Goal: Information Seeking & Learning: Learn about a topic

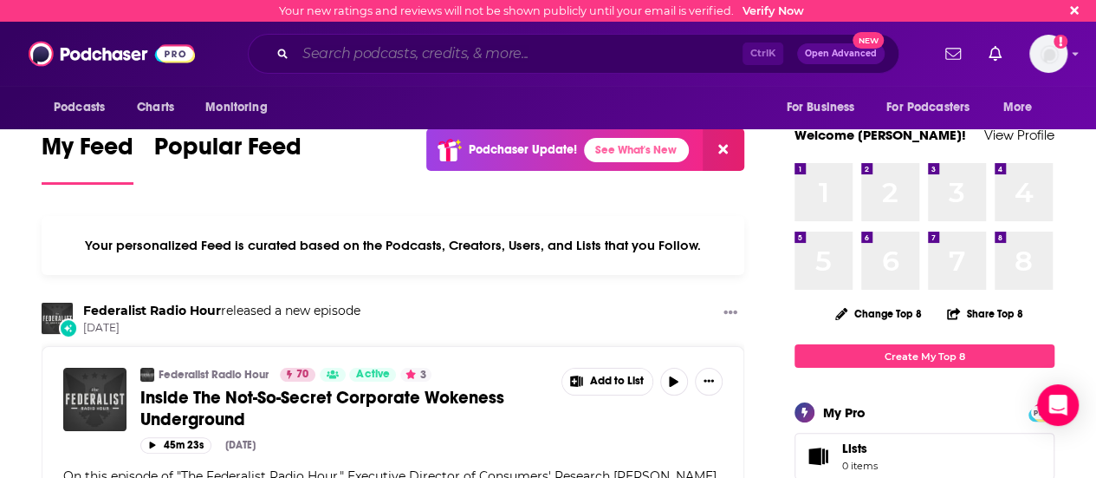
click at [355, 59] on input "Search podcasts, credits, & more..." at bounding box center [519, 54] width 447 height 28
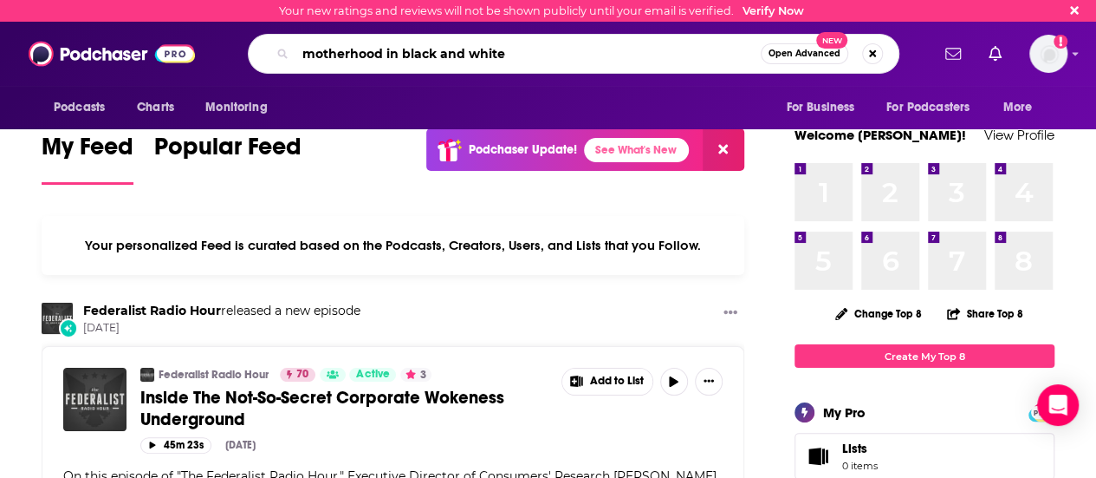
type input "motherhood in black and white"
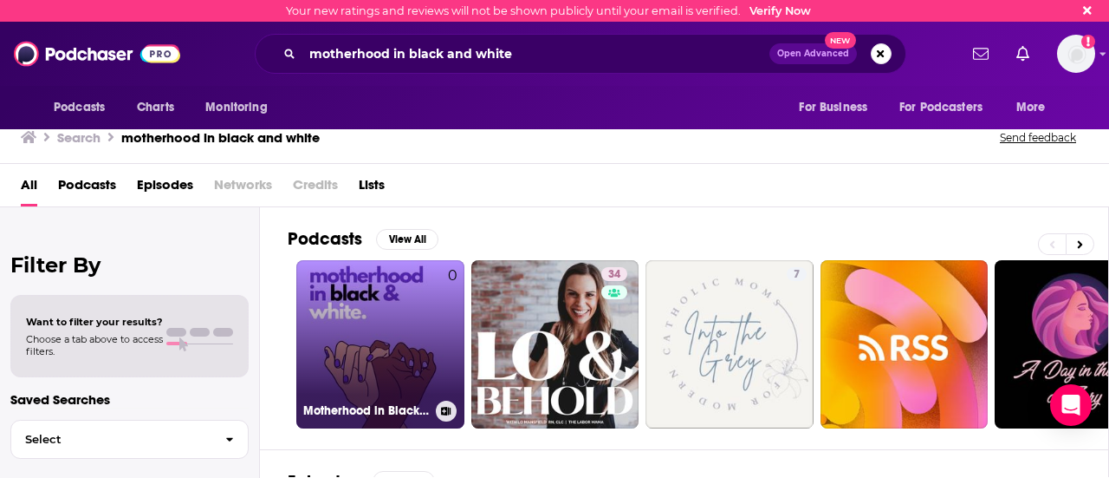
click at [441, 348] on link "0 Motherhood in Black & White" at bounding box center [380, 344] width 168 height 168
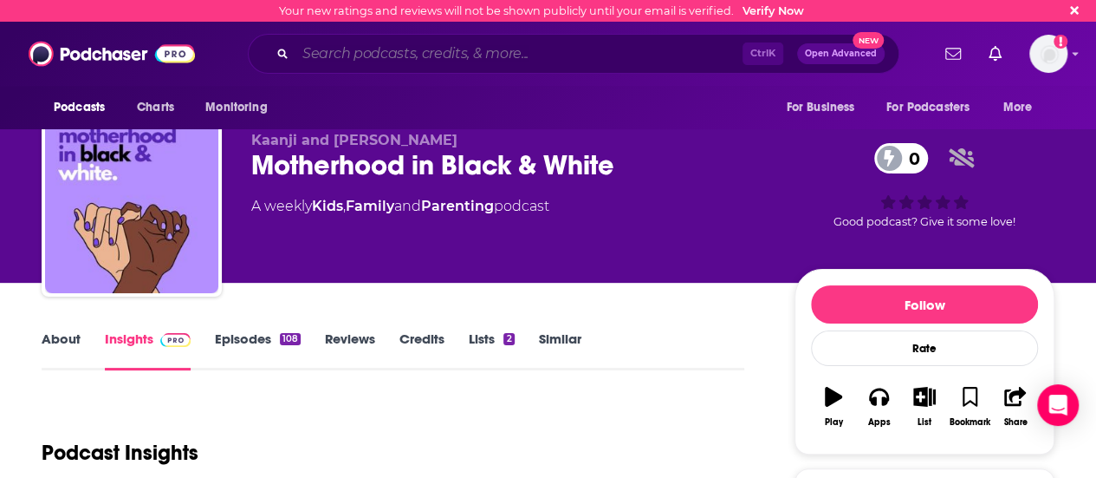
click at [355, 60] on input "Search podcasts, credits, & more..." at bounding box center [519, 54] width 447 height 28
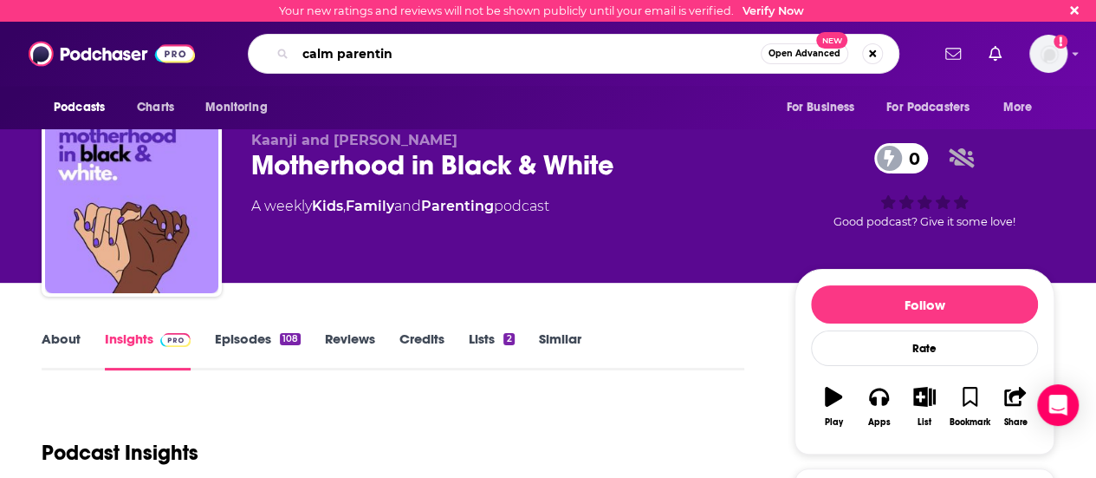
type input "calm parenting"
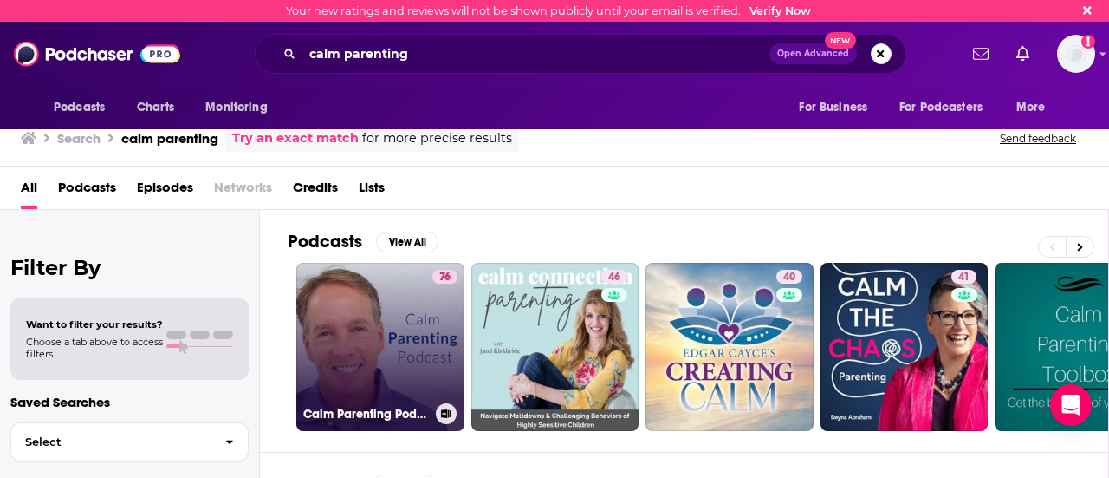
click at [394, 335] on link "76 Calm Parenting Podcast" at bounding box center [380, 347] width 168 height 168
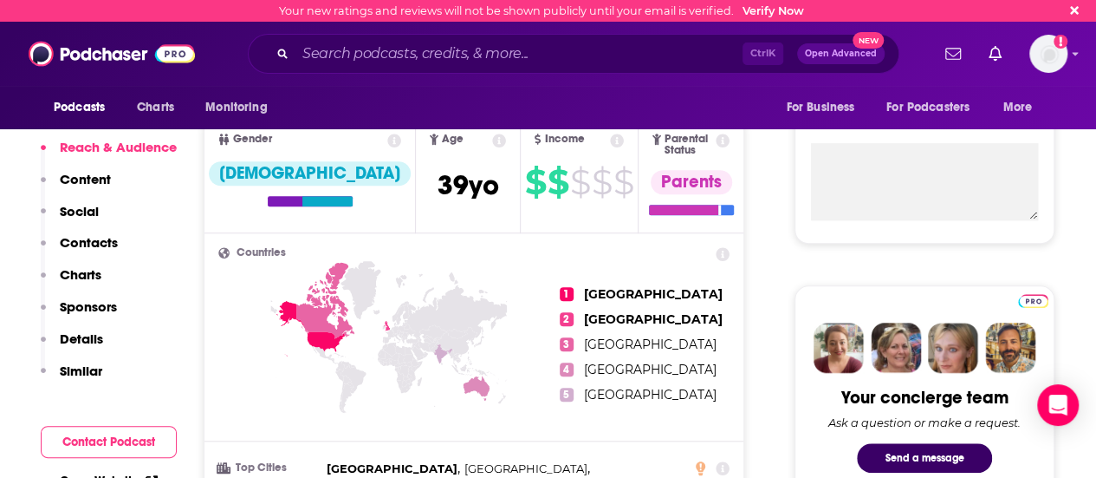
scroll to position [520, 0]
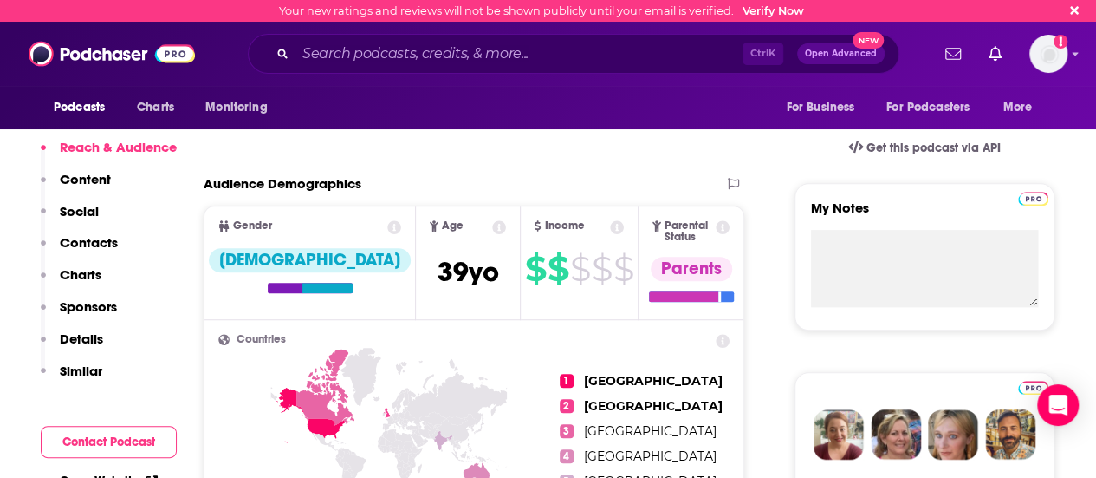
click at [97, 179] on p "Content" at bounding box center [85, 179] width 51 height 16
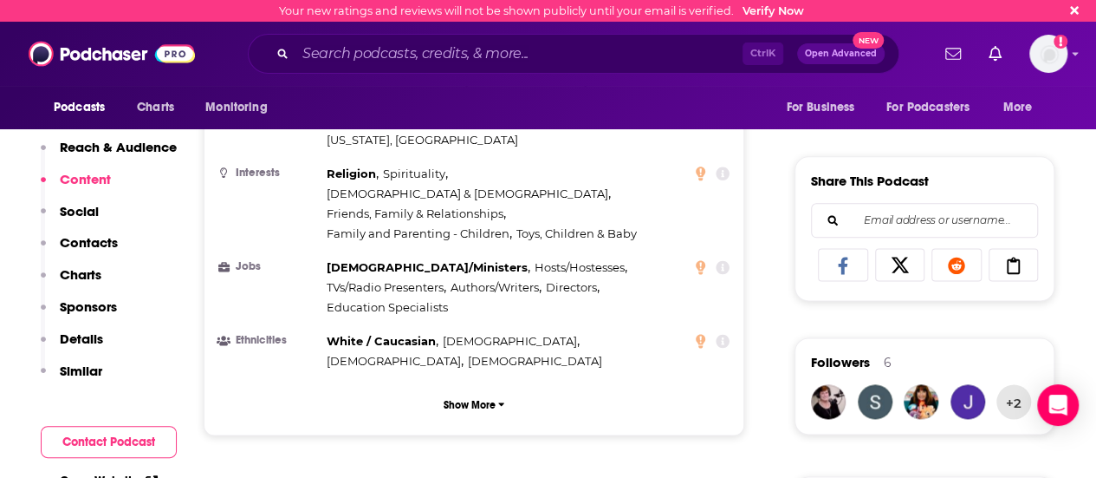
scroll to position [1122, 0]
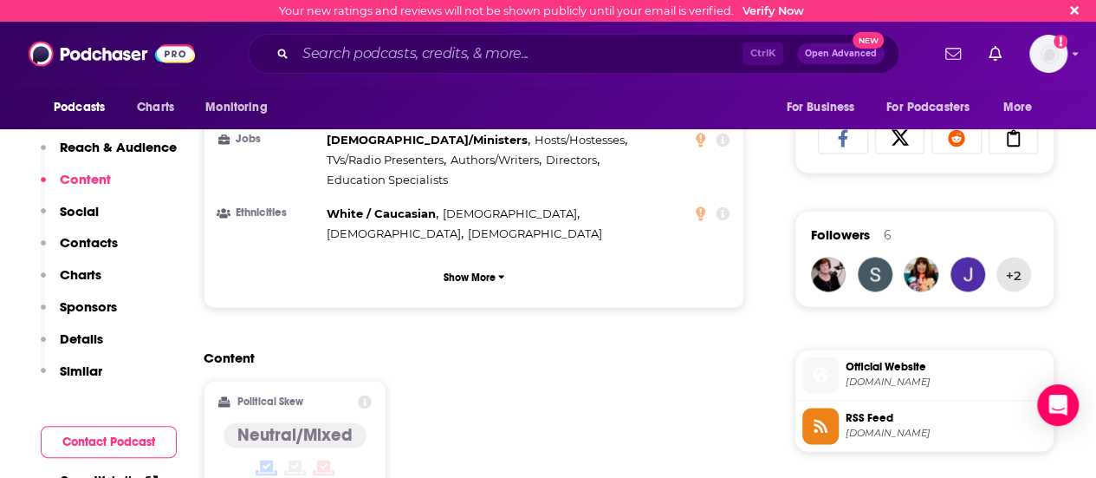
click at [89, 196] on button "Content" at bounding box center [76, 187] width 70 height 32
click at [85, 210] on p "Social" at bounding box center [79, 211] width 39 height 16
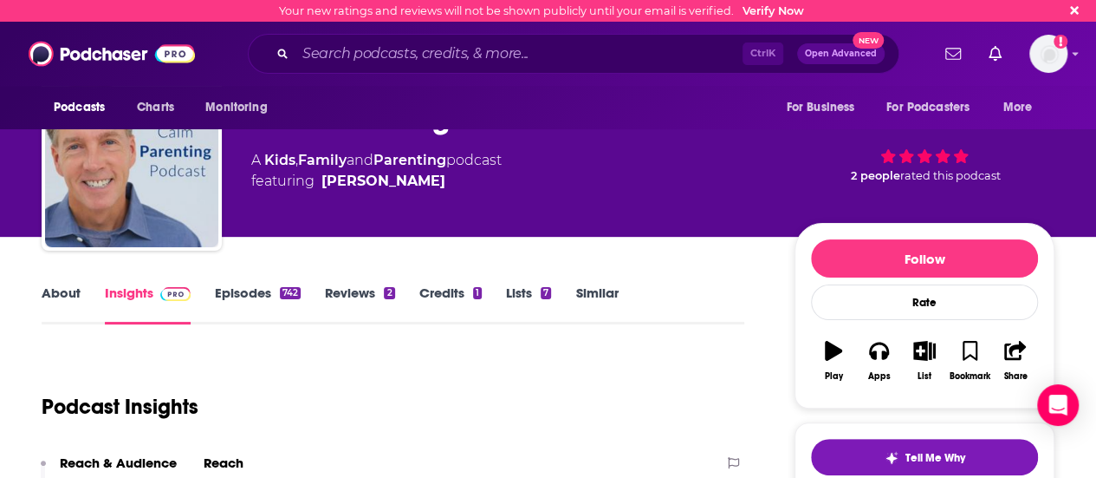
scroll to position [0, 0]
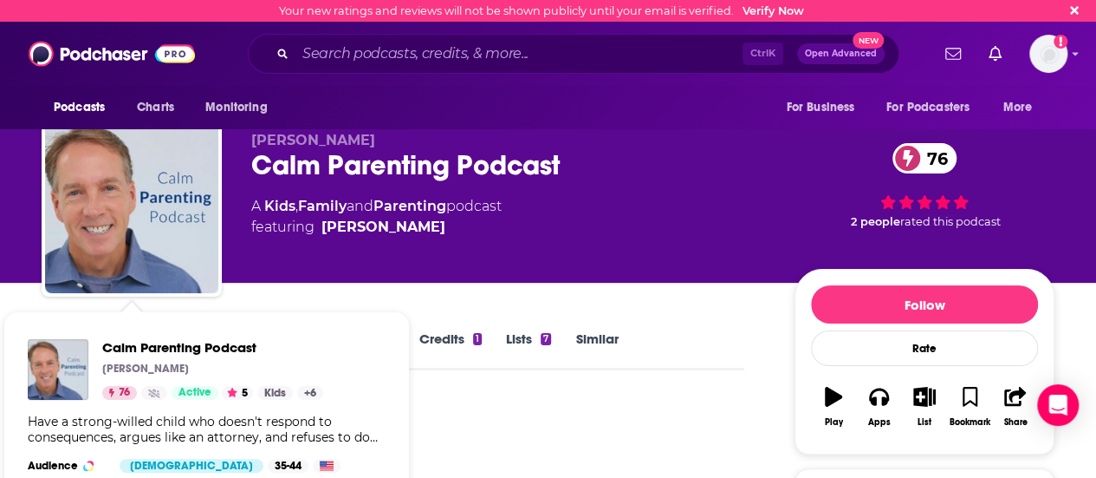
click at [559, 433] on div "Podcast Insights" at bounding box center [386, 442] width 689 height 88
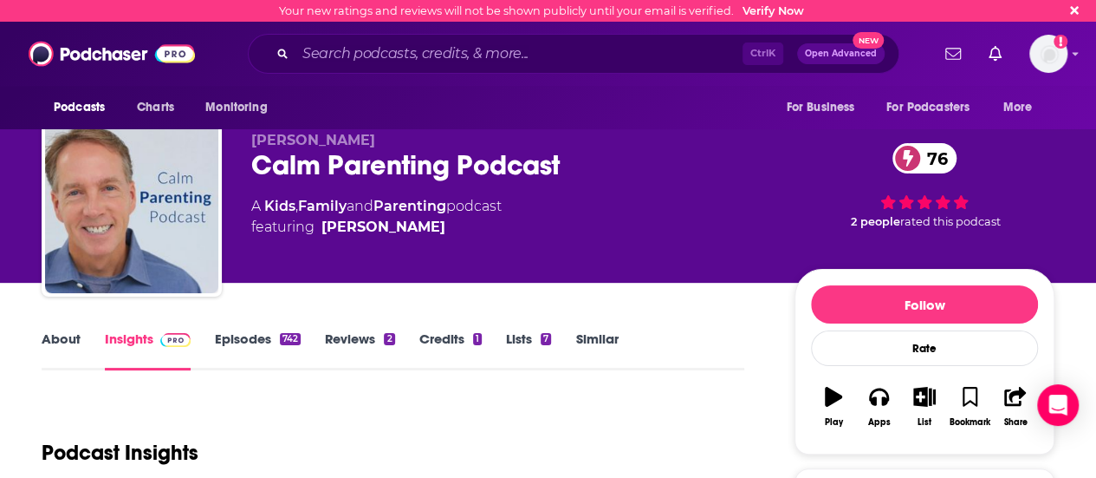
click at [60, 345] on link "About" at bounding box center [61, 350] width 39 height 40
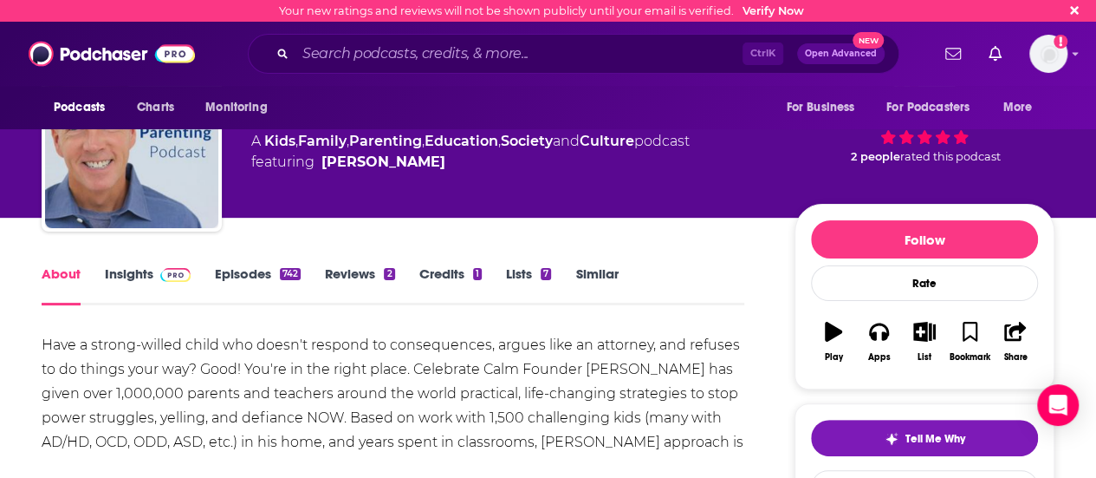
scroll to position [173, 0]
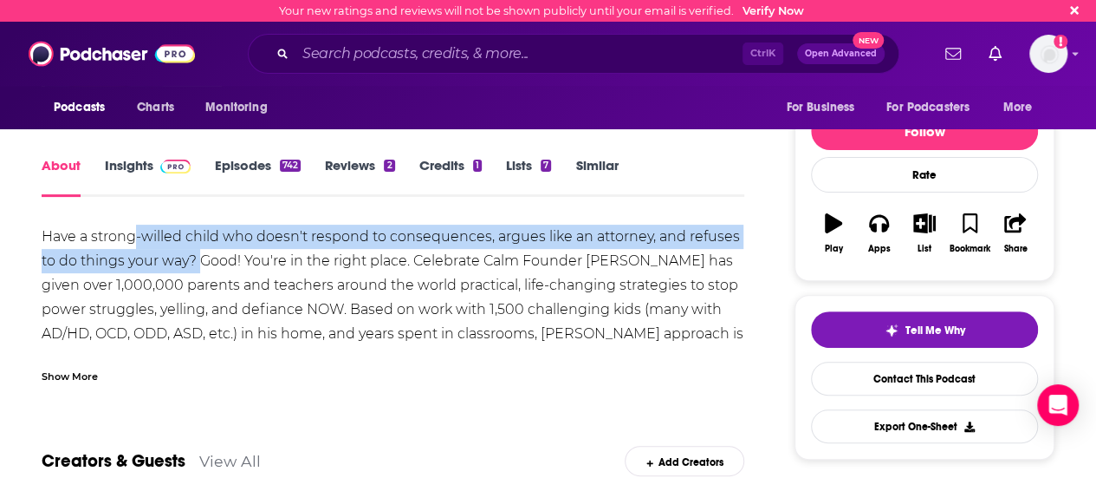
drag, startPoint x: 132, startPoint y: 244, endPoint x: 202, endPoint y: 251, distance: 70.6
click at [202, 251] on div "Have a strong-willed child who doesn't respond to consequences, argues like an …" at bounding box center [393, 309] width 703 height 170
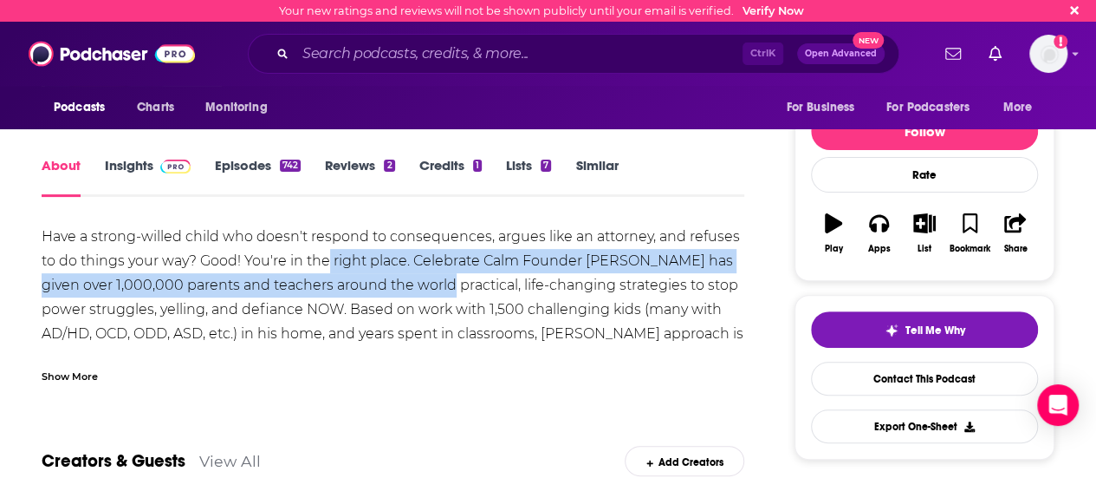
drag, startPoint x: 329, startPoint y: 254, endPoint x: 420, endPoint y: 282, distance: 94.3
click at [420, 282] on div "Have a strong-willed child who doesn't respond to consequences, argues like an …" at bounding box center [393, 309] width 703 height 170
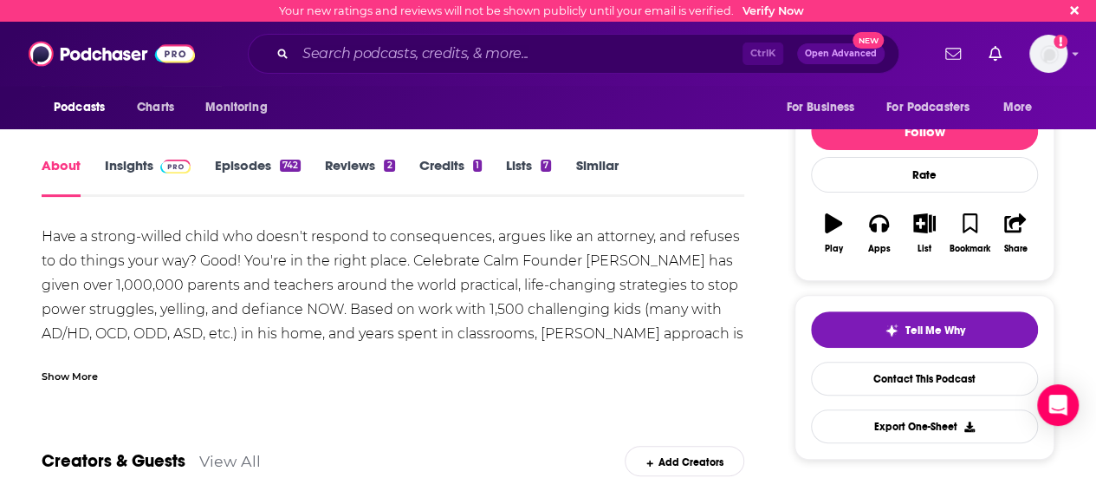
click at [468, 277] on div "Have a strong-willed child who doesn't respond to consequences, argues like an …" at bounding box center [393, 309] width 703 height 170
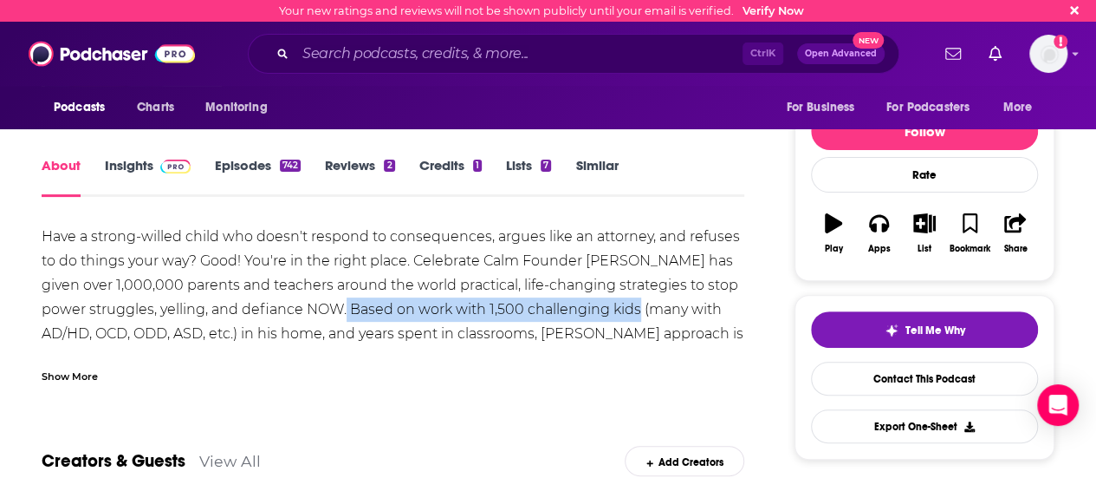
drag, startPoint x: 459, startPoint y: 304, endPoint x: 602, endPoint y: 307, distance: 143.0
click at [602, 307] on div "Have a strong-willed child who doesn't respond to consequences, argues like an …" at bounding box center [393, 309] width 703 height 170
click at [603, 308] on div "Have a strong-willed child who doesn't respond to consequences, argues like an …" at bounding box center [393, 309] width 703 height 170
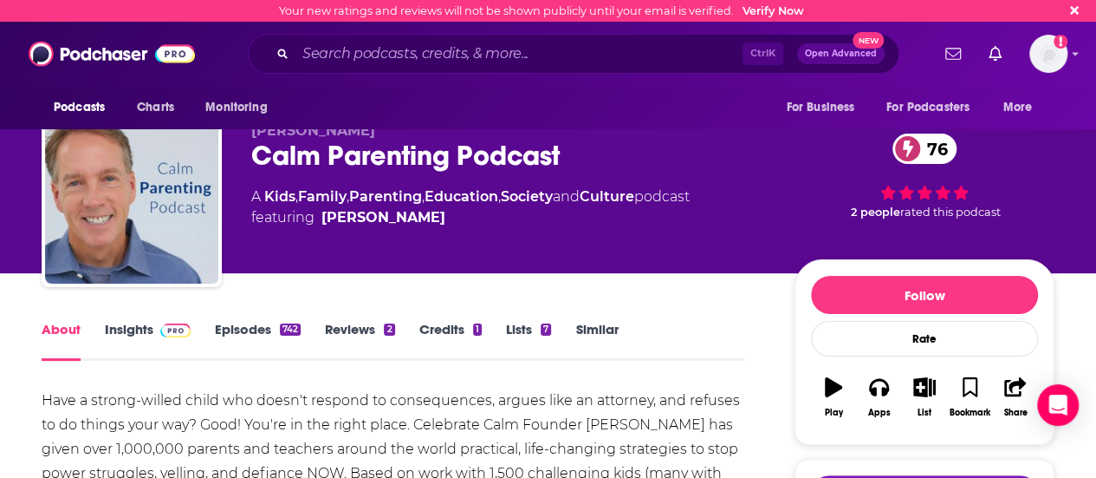
scroll to position [0, 0]
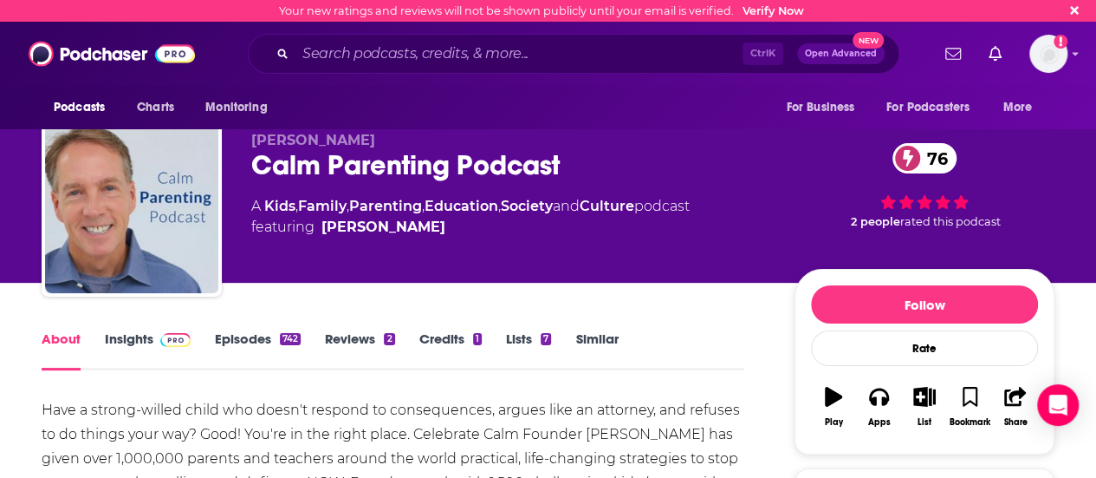
click at [236, 337] on link "Episodes 742" at bounding box center [258, 350] width 86 height 40
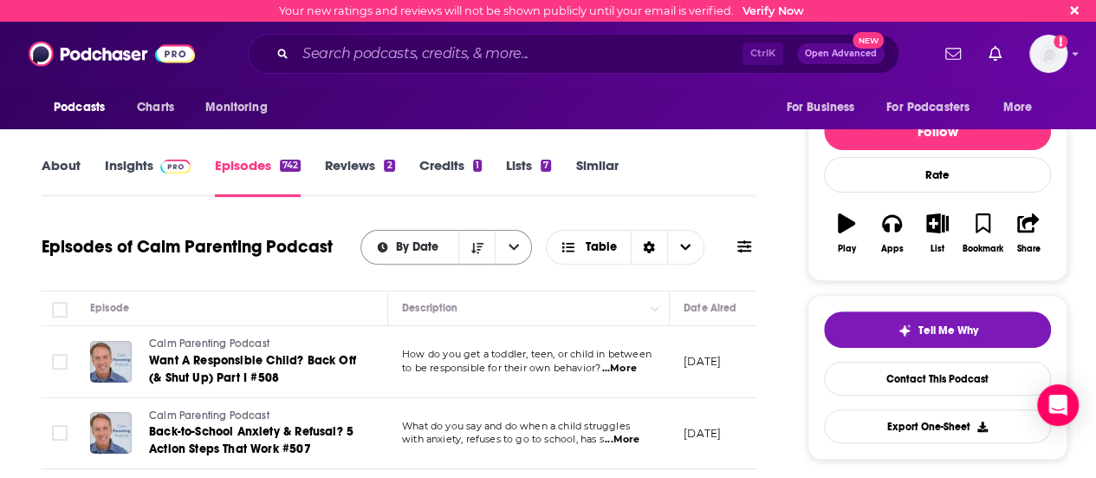
scroll to position [87, 0]
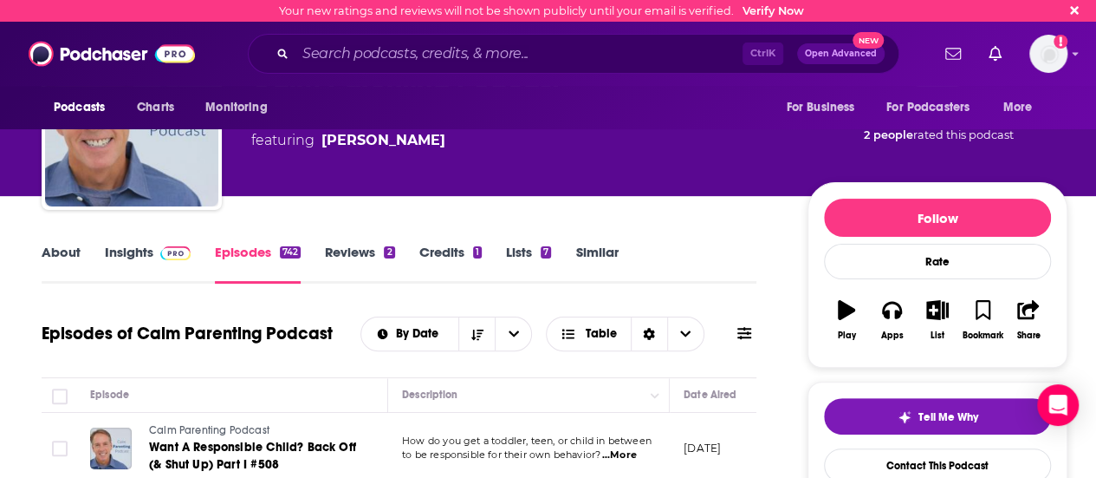
click at [51, 260] on link "About" at bounding box center [61, 264] width 39 height 40
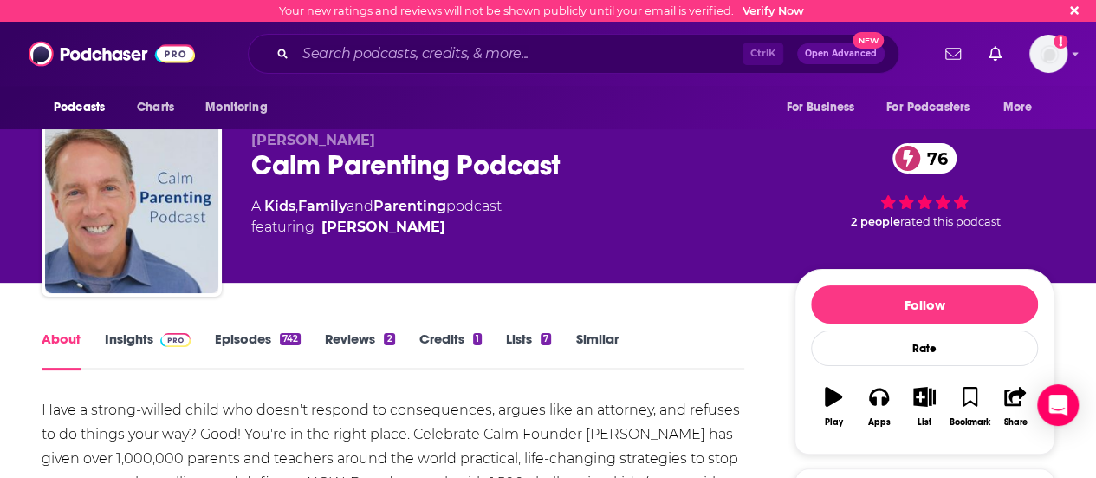
click at [914, 158] on span at bounding box center [908, 158] width 30 height 30
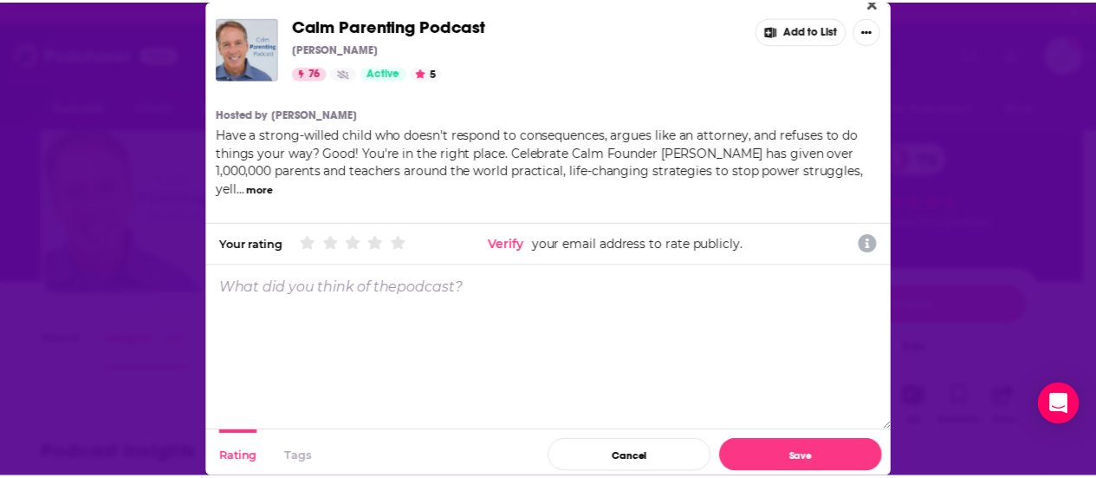
scroll to position [18, 0]
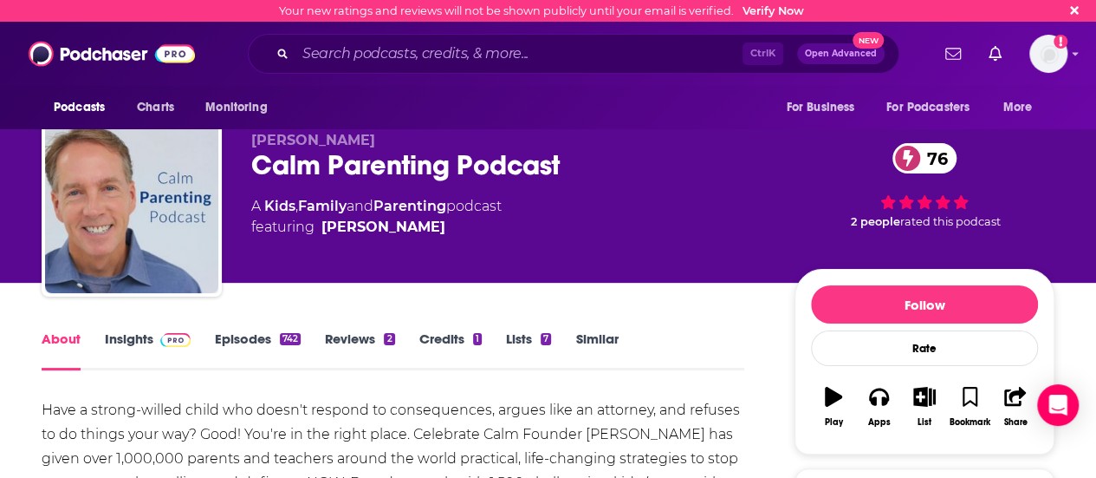
click at [125, 344] on link "Insights" at bounding box center [148, 350] width 86 height 40
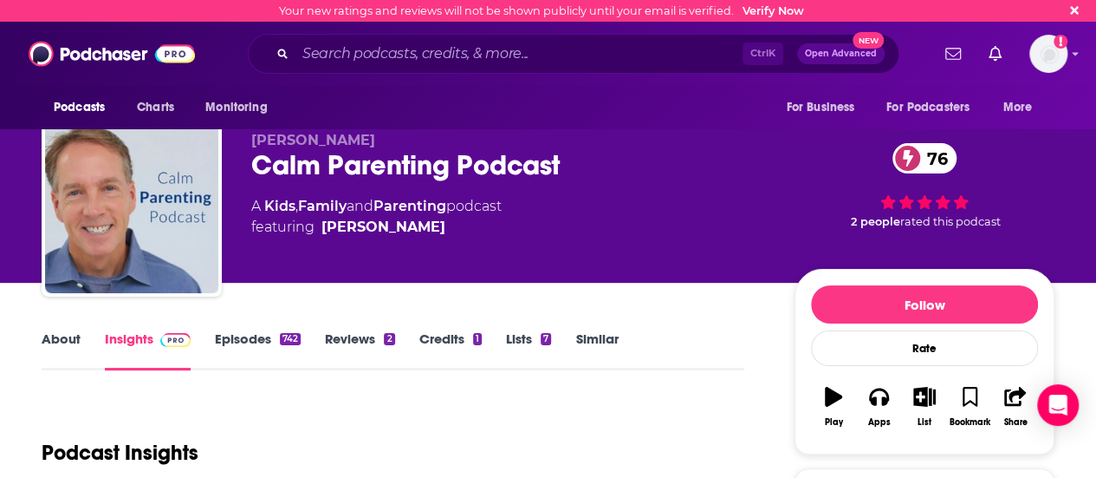
click at [264, 348] on link "Episodes 742" at bounding box center [258, 350] width 86 height 40
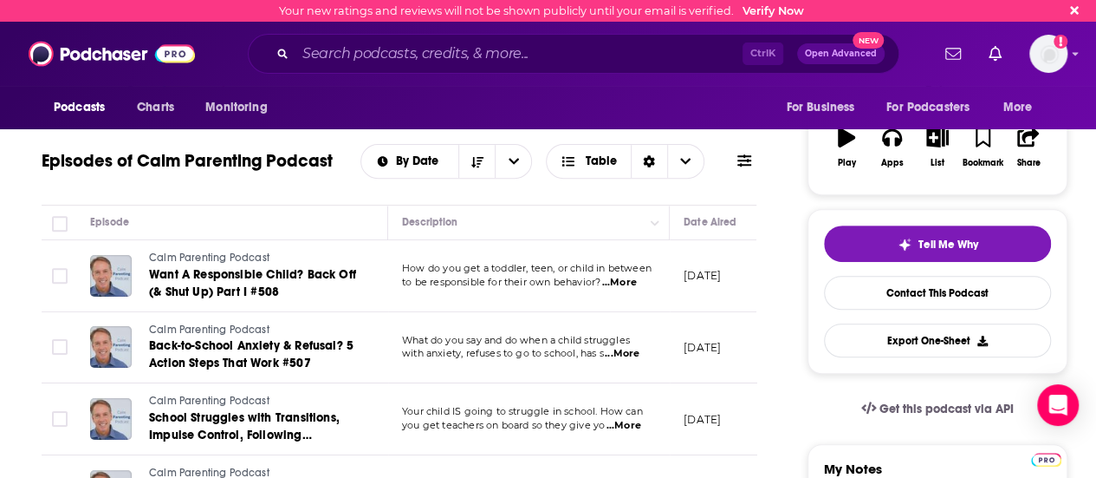
scroll to position [260, 0]
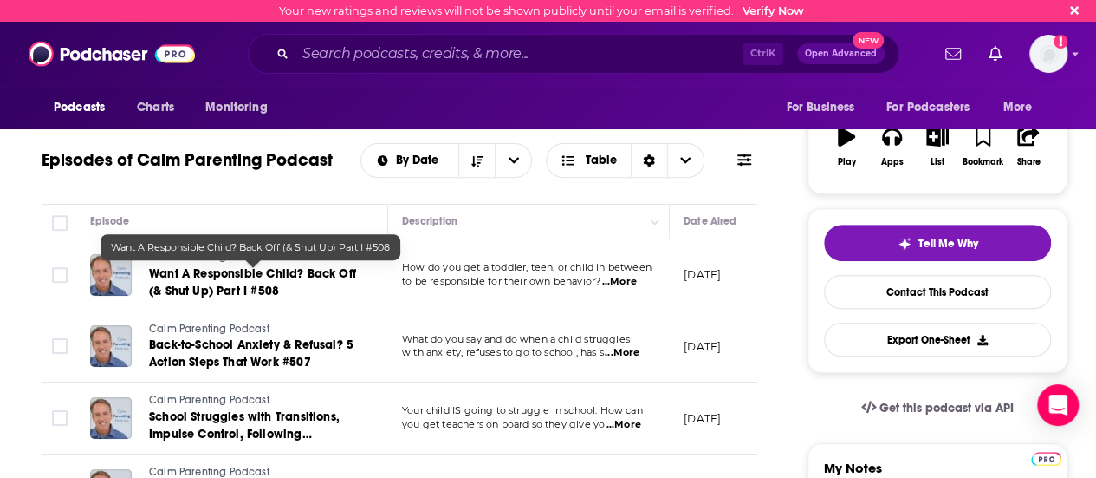
click at [294, 277] on span "Want A Responsible Child? Back Off (& Shut Up) Part I #508" at bounding box center [252, 282] width 207 height 32
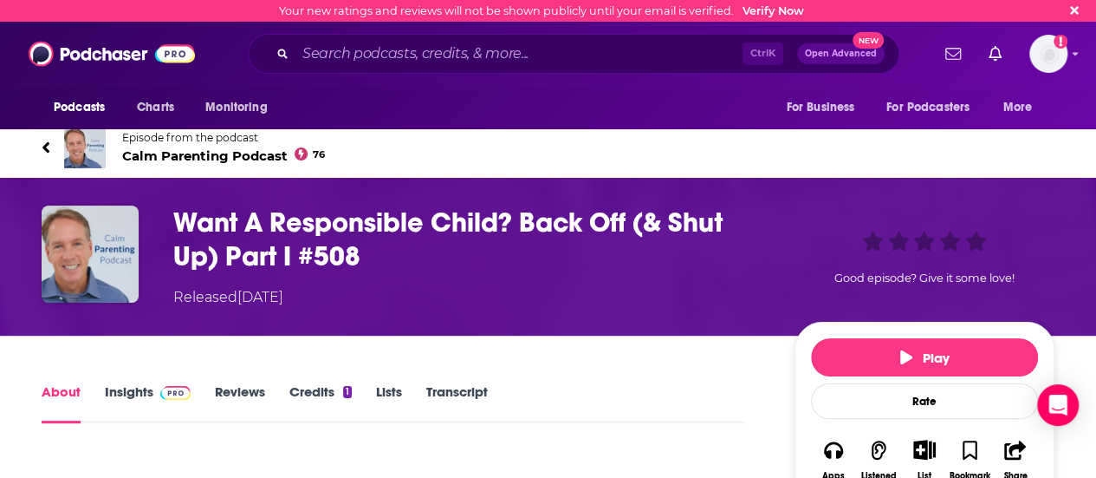
scroll to position [173, 0]
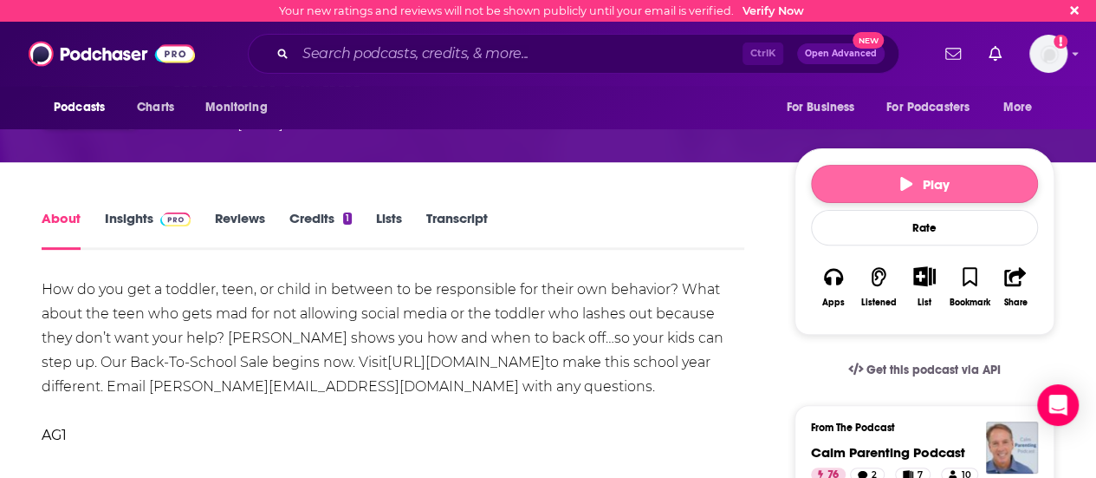
click at [863, 183] on button "Play" at bounding box center [924, 184] width 227 height 38
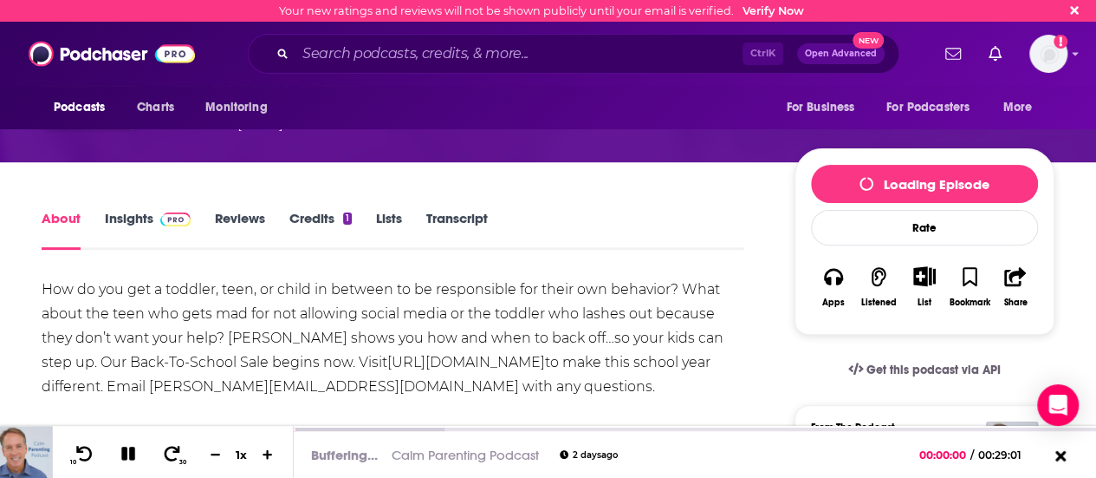
scroll to position [0, 0]
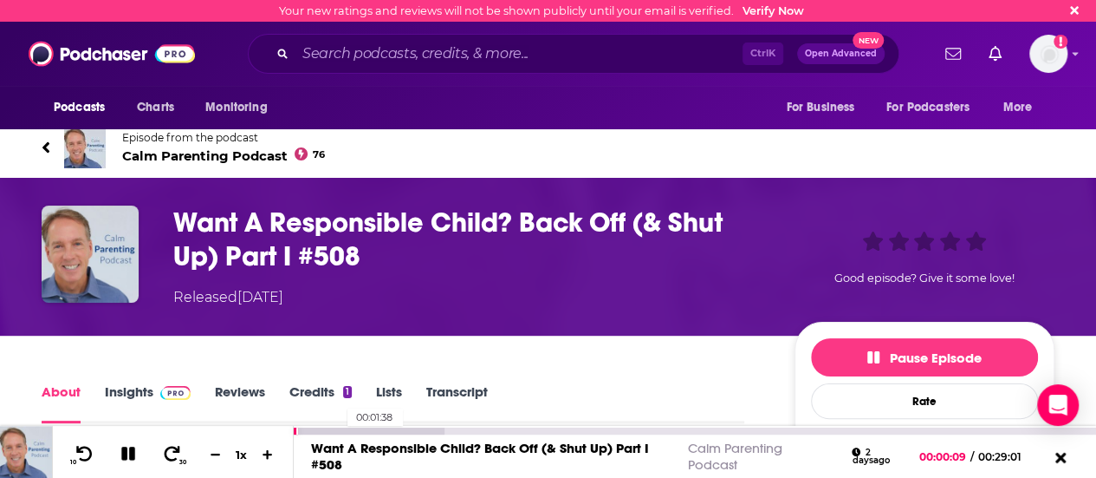
click at [338, 427] on div at bounding box center [369, 430] width 150 height 7
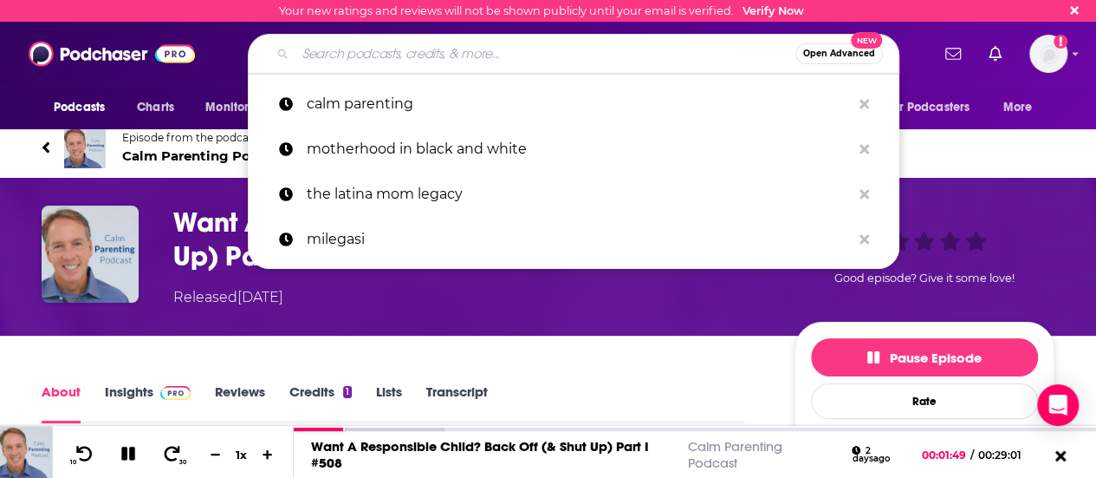
click at [446, 55] on input "Search podcasts, credits, & more..." at bounding box center [546, 54] width 500 height 28
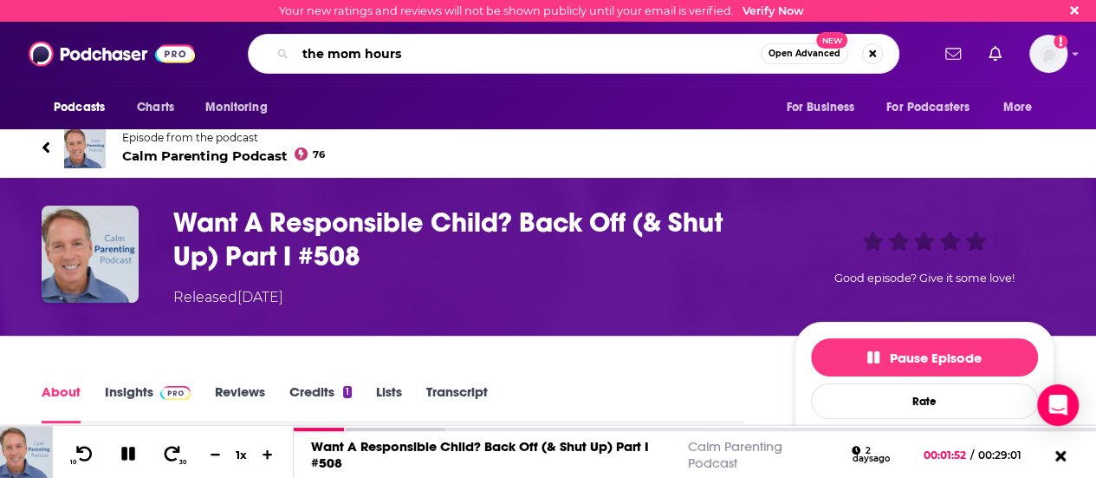
type input "the mom hour"
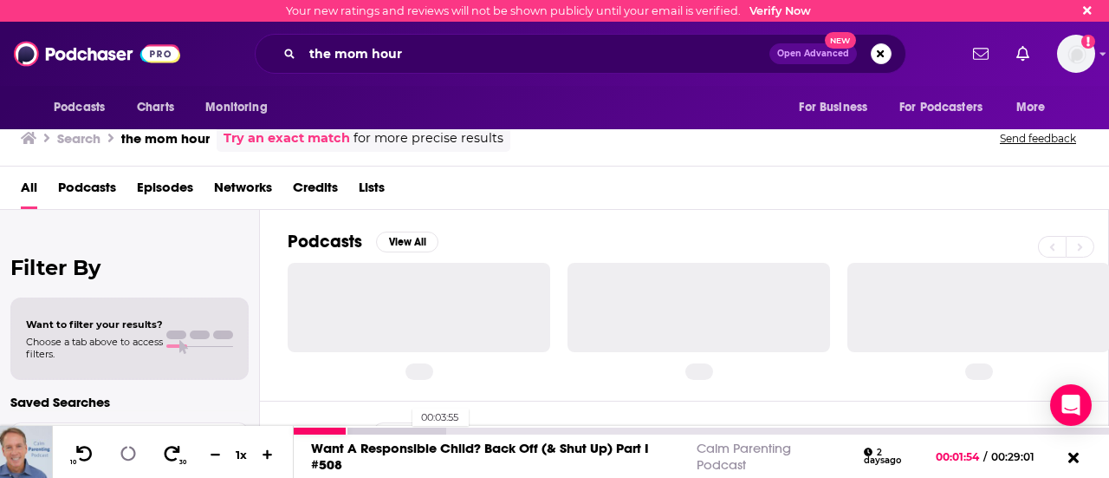
click at [404, 431] on div at bounding box center [370, 430] width 153 height 7
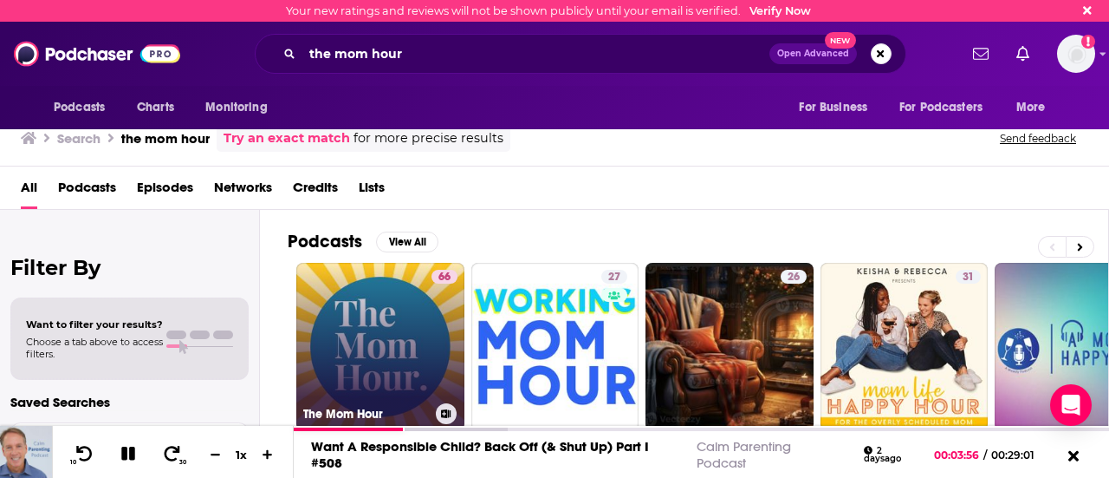
click at [408, 339] on link "66 The Mom Hour" at bounding box center [380, 347] width 168 height 168
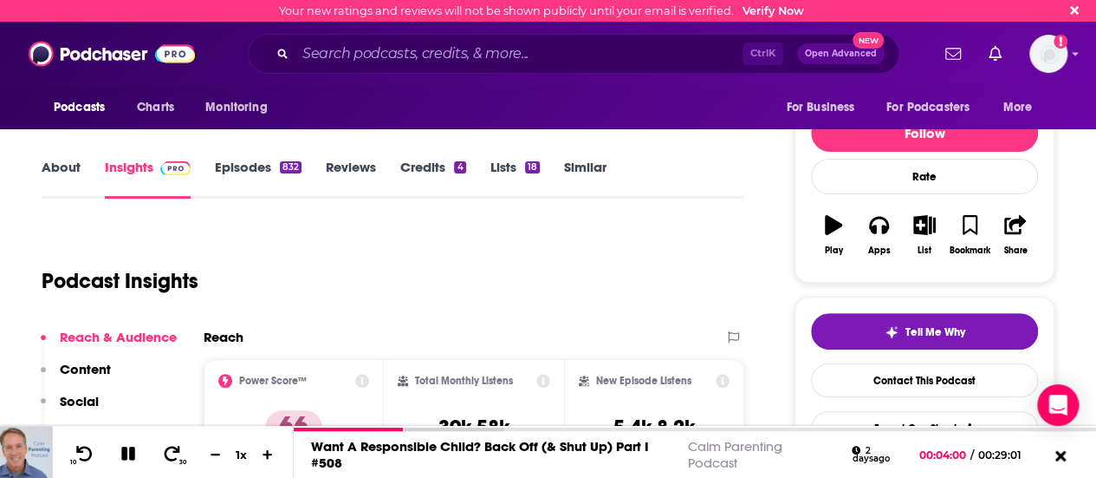
scroll to position [87, 0]
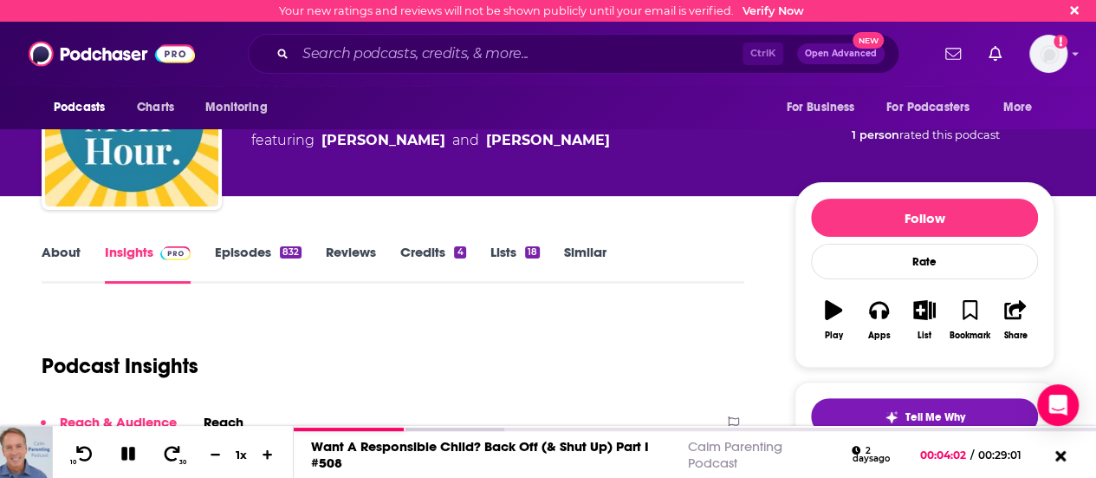
click at [64, 261] on link "About" at bounding box center [61, 264] width 39 height 40
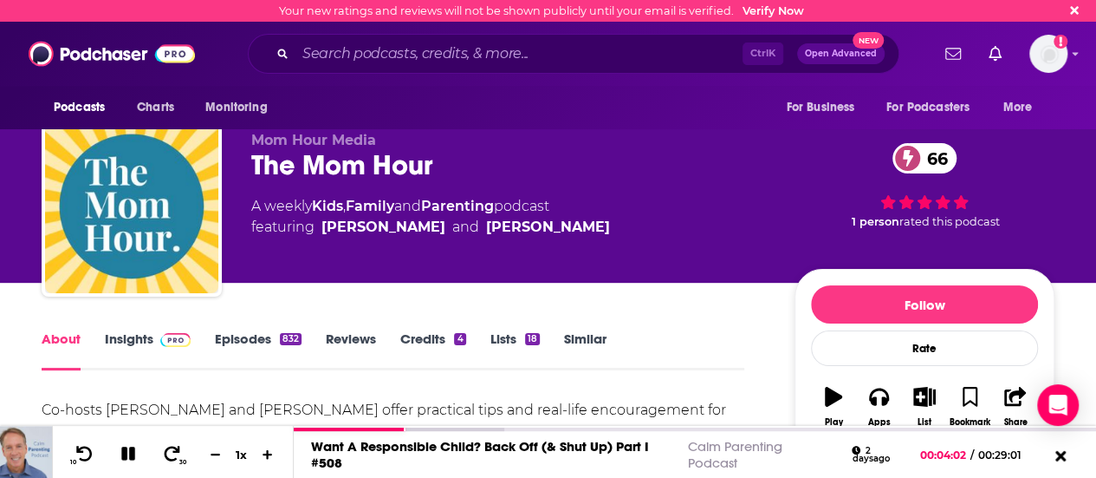
scroll to position [173, 0]
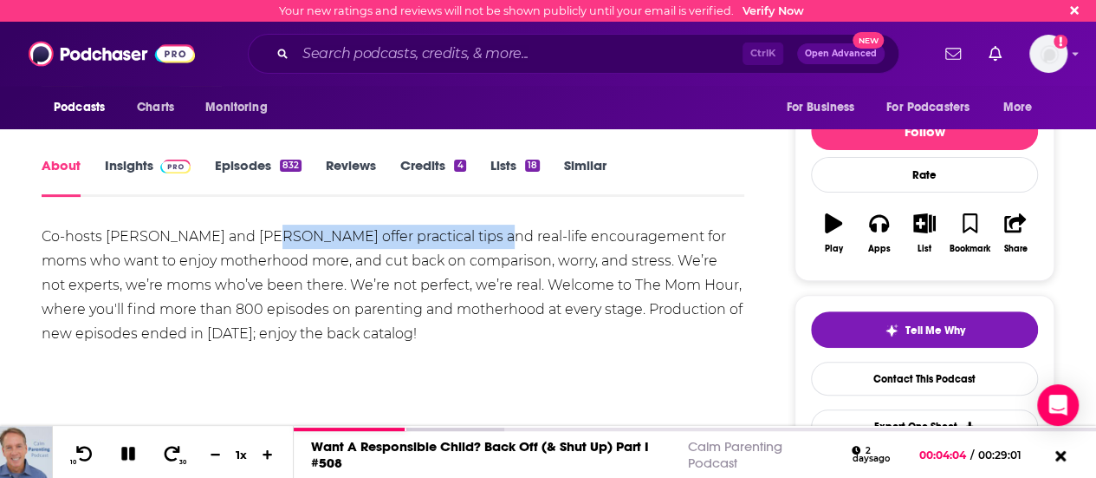
drag, startPoint x: 271, startPoint y: 237, endPoint x: 477, endPoint y: 237, distance: 205.4
click at [477, 237] on div "Co-hosts [PERSON_NAME] and [PERSON_NAME] offer practical tips and real-life enc…" at bounding box center [393, 284] width 703 height 121
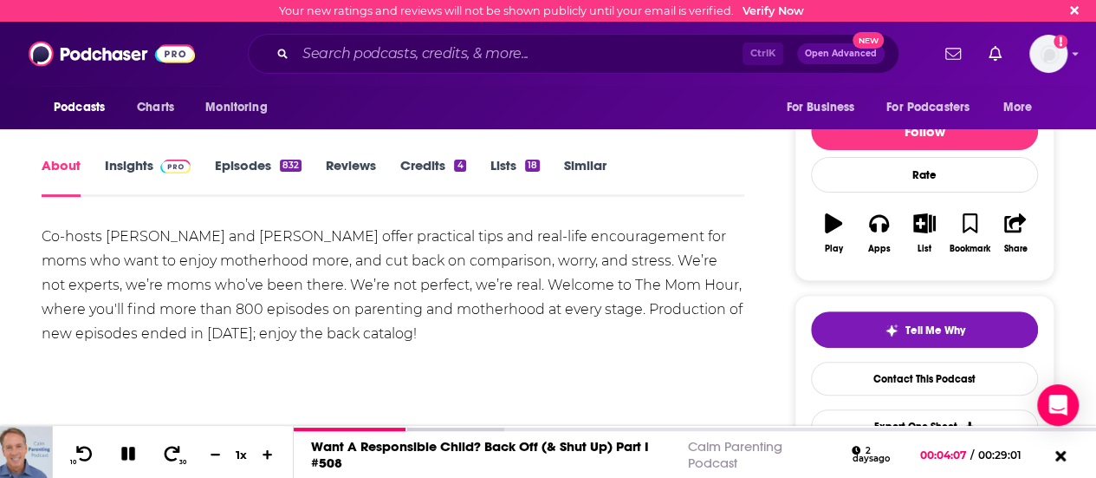
scroll to position [0, 0]
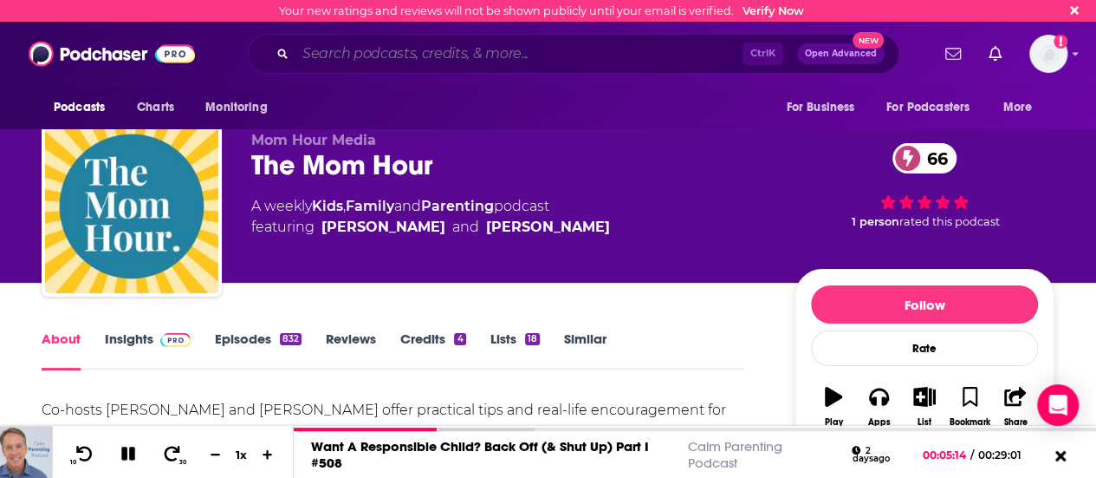
click at [473, 55] on input "Search podcasts, credits, & more..." at bounding box center [519, 54] width 447 height 28
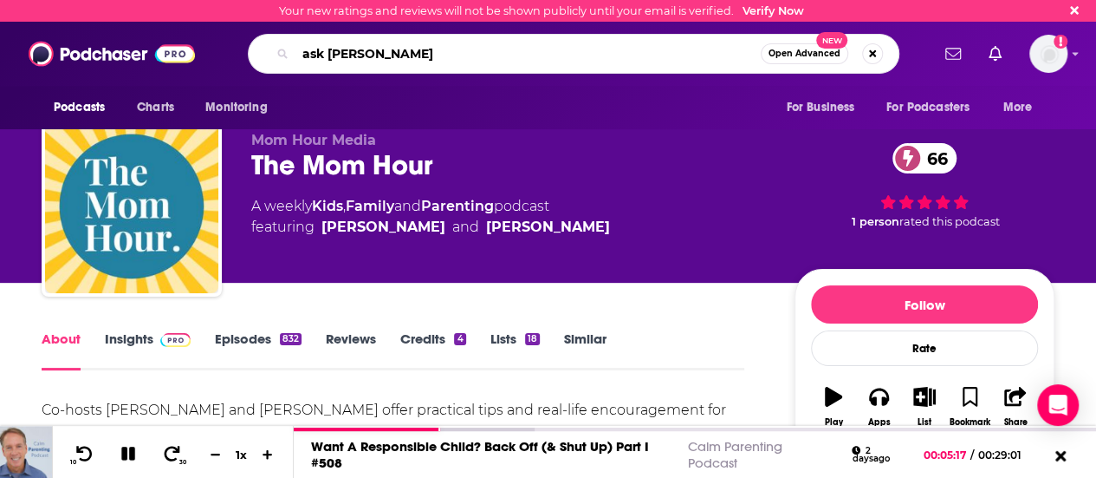
type input "ask [PERSON_NAME]"
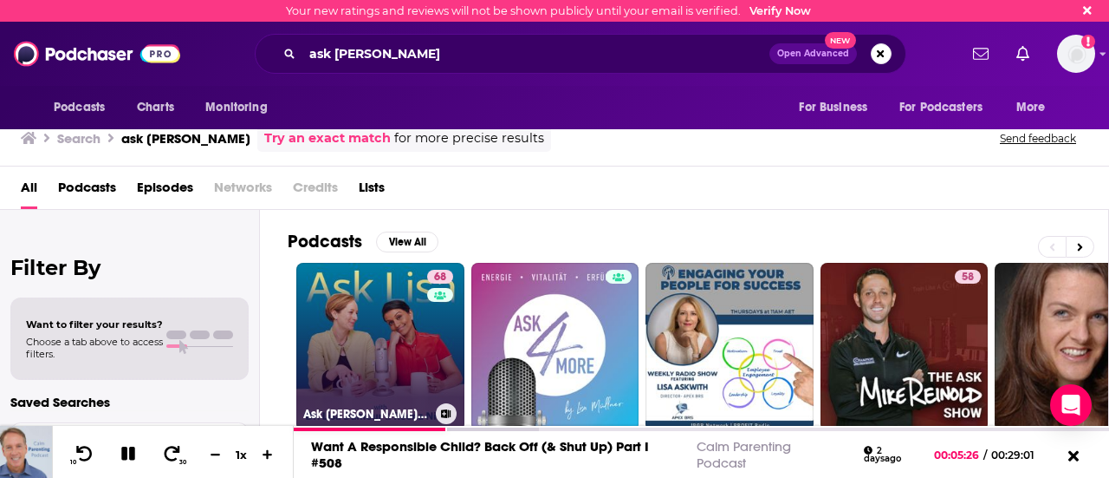
click at [397, 327] on link "68 Ask [PERSON_NAME]: The Psychology of Raising Tweens & Teens" at bounding box center [380, 347] width 168 height 168
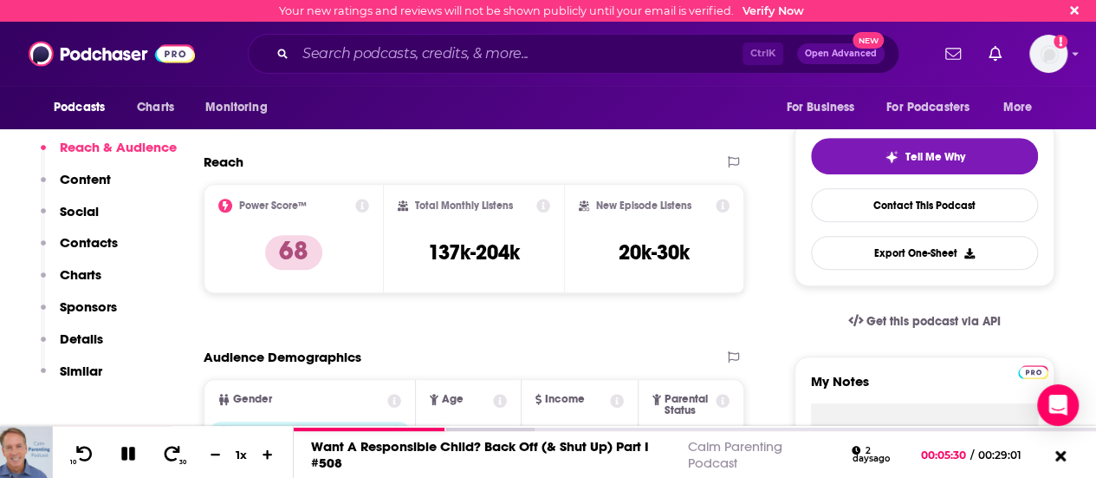
scroll to position [173, 0]
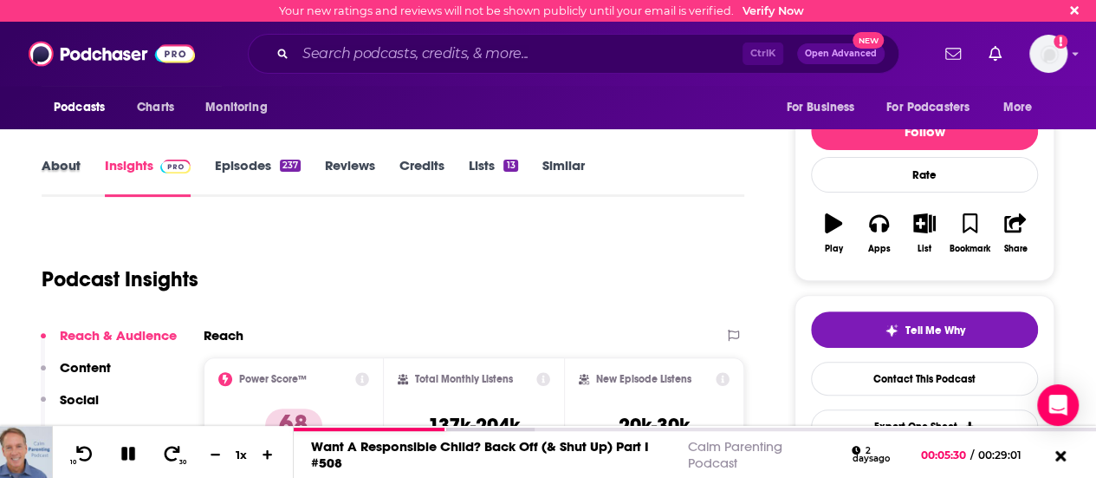
click at [81, 178] on div "About" at bounding box center [73, 177] width 63 height 40
click at [69, 167] on link "About" at bounding box center [61, 177] width 39 height 40
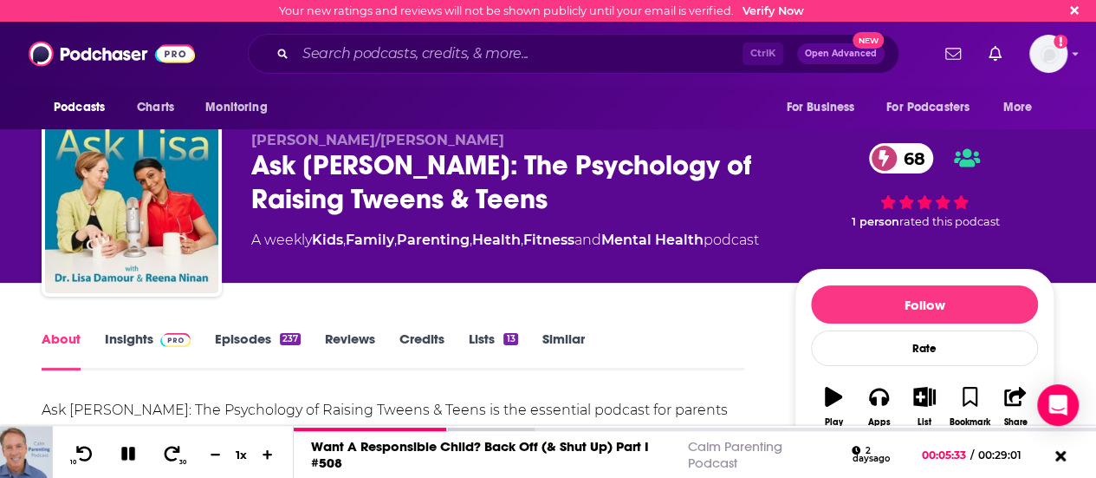
click at [394, 159] on div "Ask [PERSON_NAME]: The Psychology of Raising Tweens & Teens 68" at bounding box center [509, 182] width 516 height 68
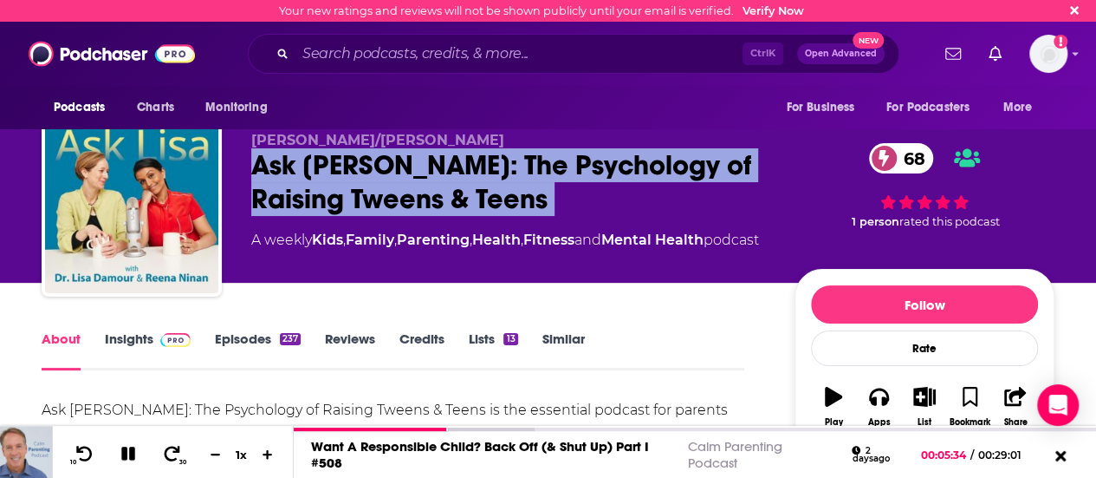
click at [394, 159] on div "Ask [PERSON_NAME]: The Psychology of Raising Tweens & Teens 68" at bounding box center [509, 182] width 516 height 68
copy div "Ask [PERSON_NAME]: The Psychology of Raising Tweens & Teens 68"
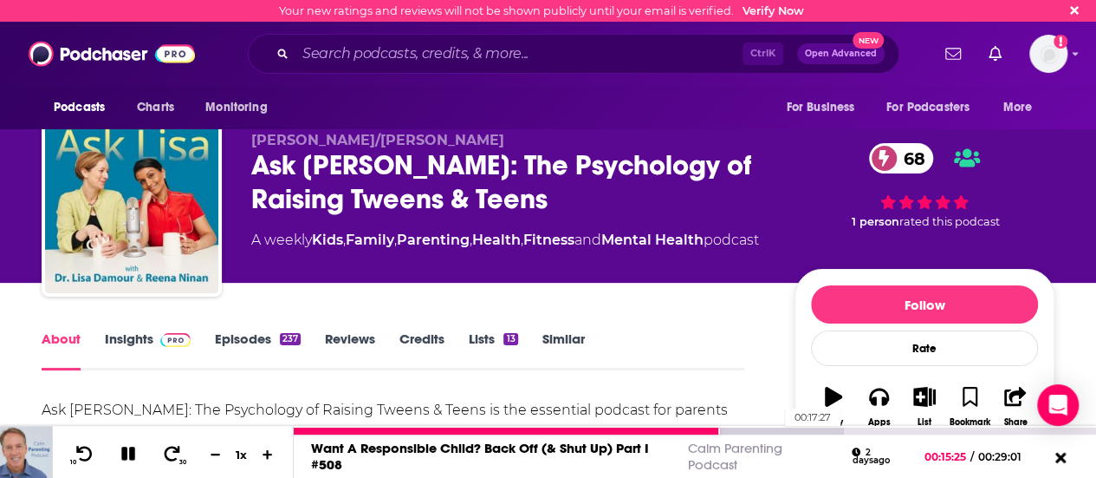
click at [776, 430] on div at bounding box center [569, 430] width 550 height 7
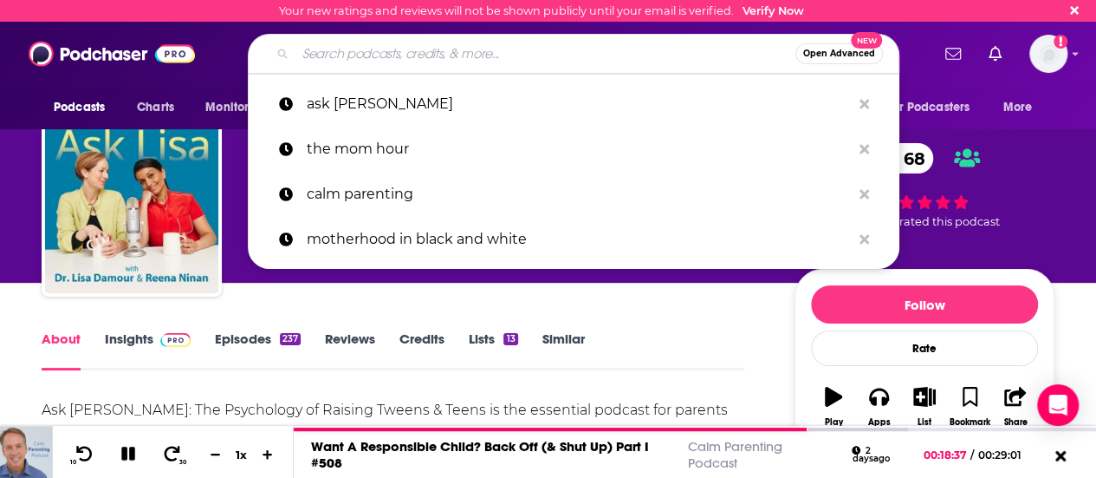
click at [350, 55] on input "Search podcasts, credits, & more..." at bounding box center [546, 54] width 500 height 28
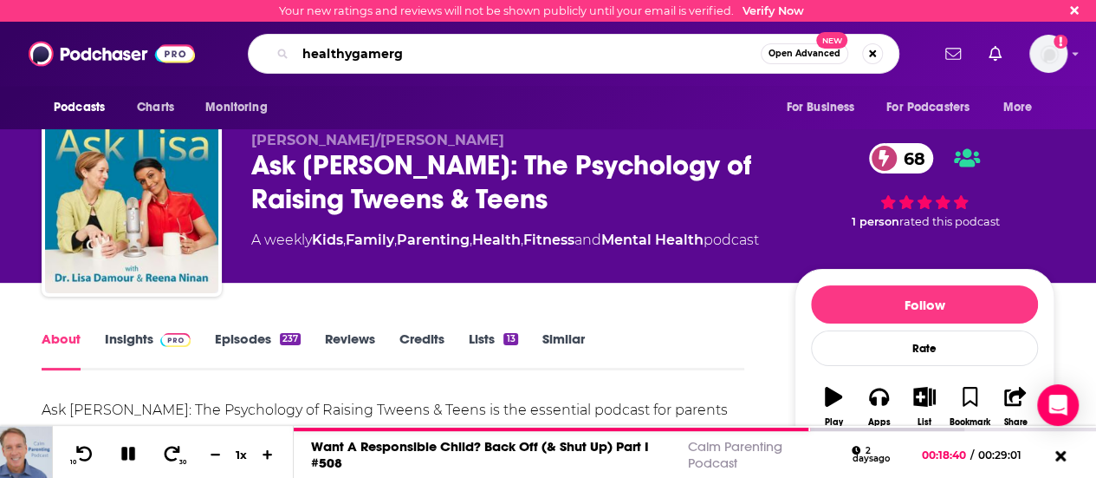
type input "healthygamergg"
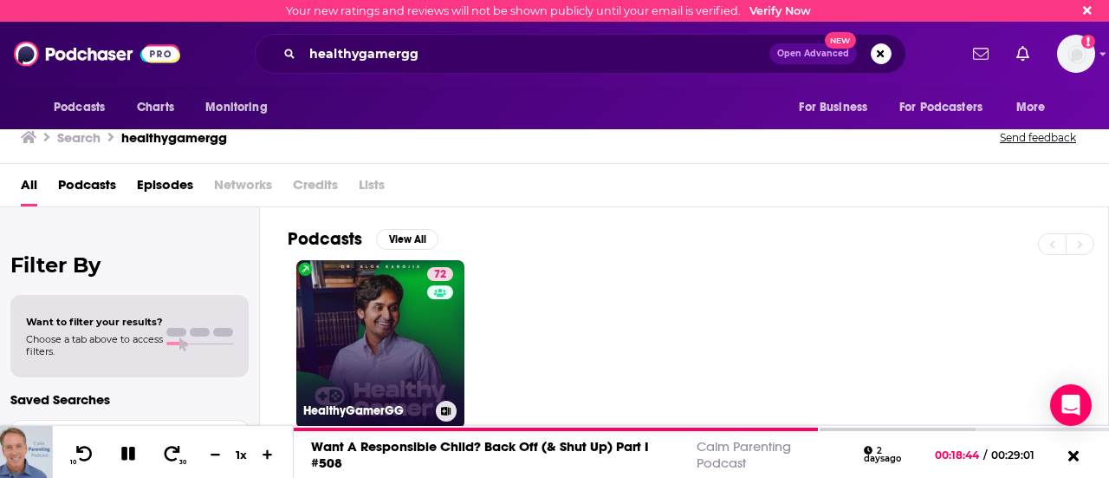
click at [395, 327] on link "72 HealthyGamerGG" at bounding box center [380, 344] width 168 height 168
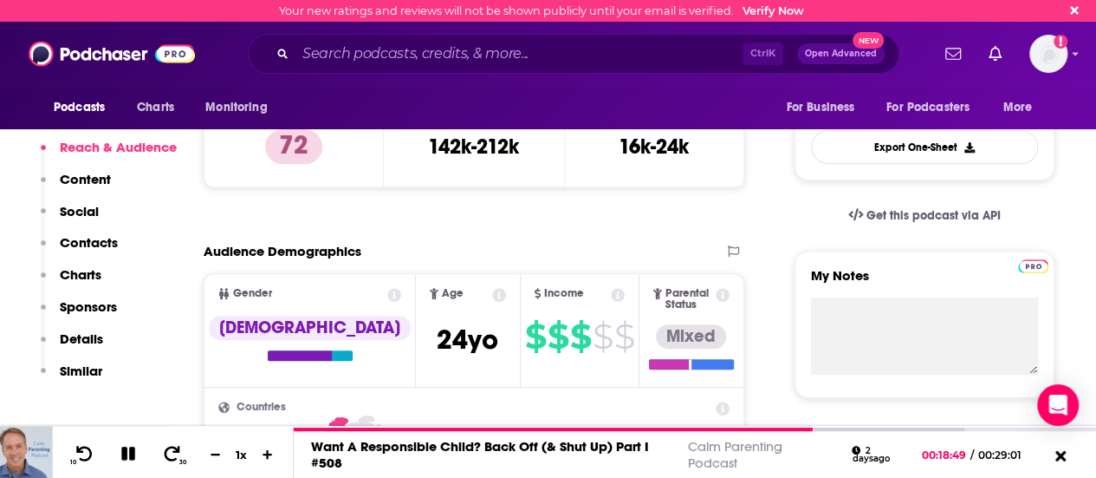
scroll to position [347, 0]
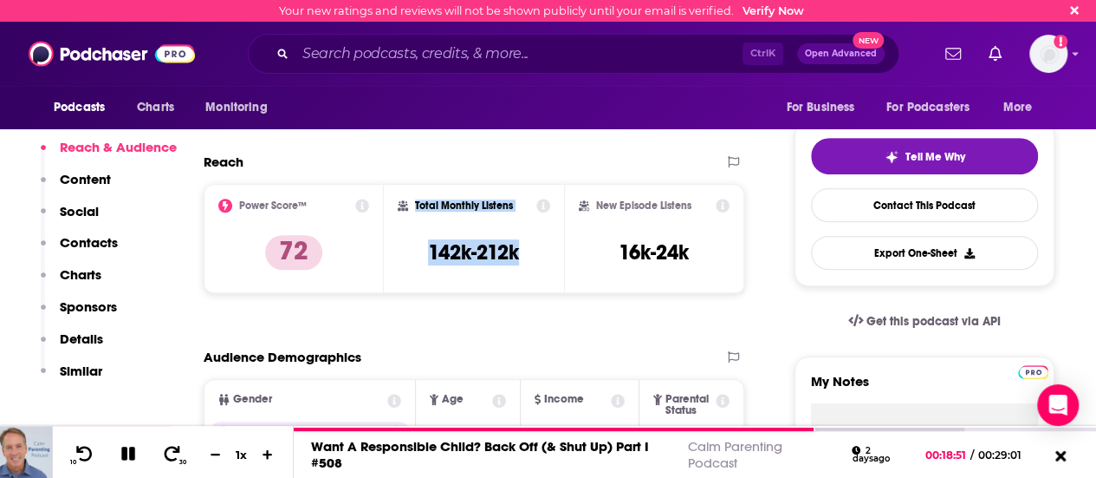
drag, startPoint x: 421, startPoint y: 202, endPoint x: 527, endPoint y: 244, distance: 113.6
click at [527, 244] on div "Total Monthly Listens 142k-212k" at bounding box center [474, 238] width 153 height 80
copy div "Total Monthly Listens 142k-212k"
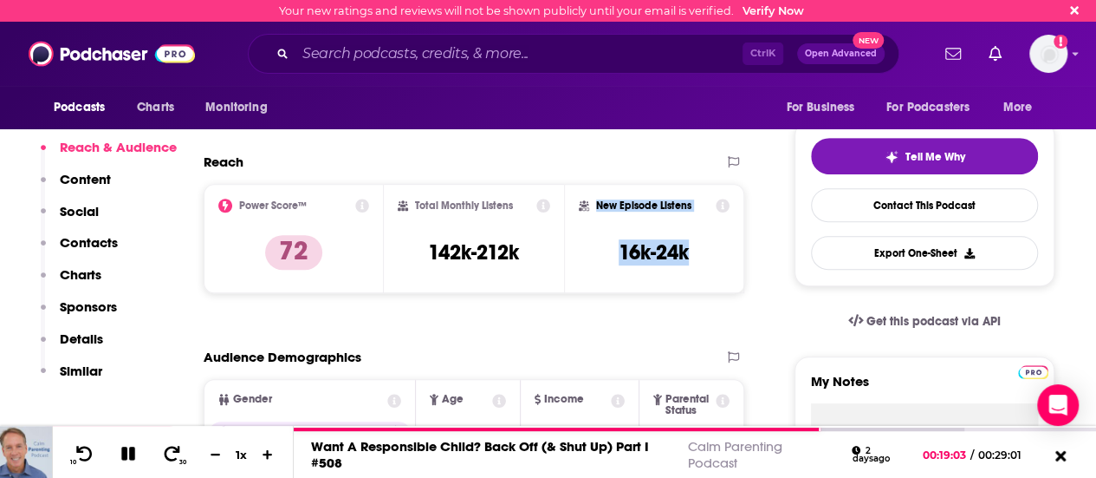
drag, startPoint x: 597, startPoint y: 204, endPoint x: 694, endPoint y: 256, distance: 110.1
click at [694, 256] on div "New Episode Listens 16k-24k" at bounding box center [654, 238] width 151 height 80
copy div "New Episode Listens 16k-24k"
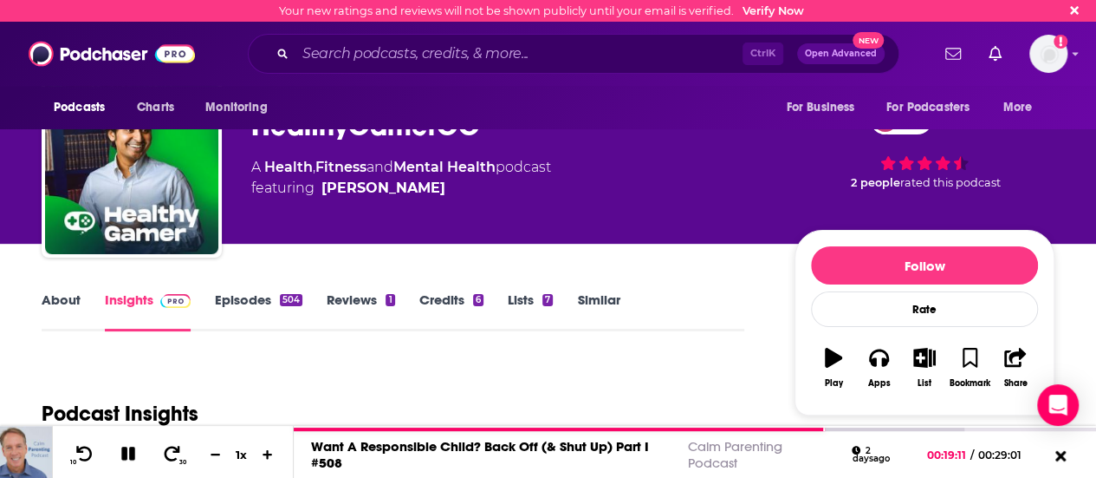
scroll to position [0, 0]
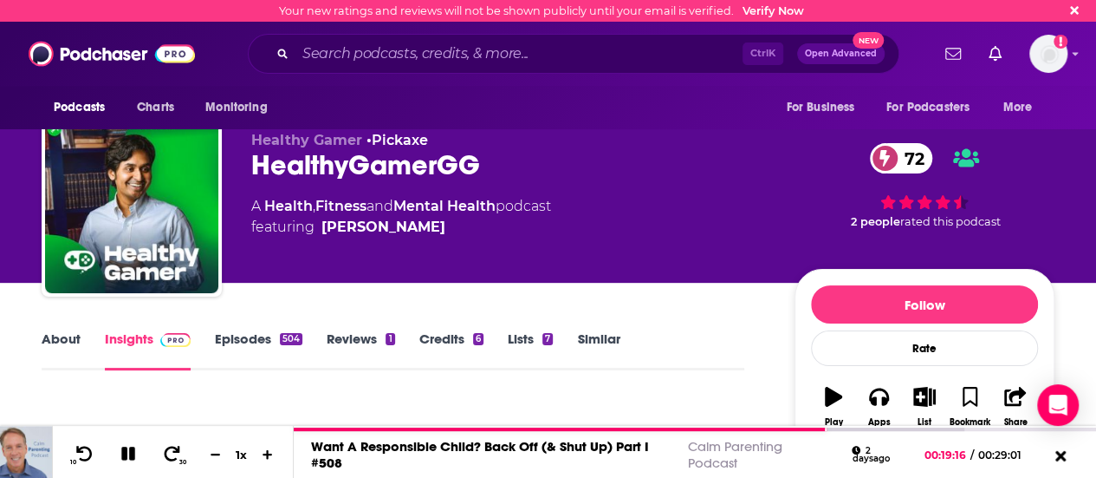
drag, startPoint x: 453, startPoint y: 224, endPoint x: 433, endPoint y: 230, distance: 20.8
click at [433, 230] on span "featuring [PERSON_NAME]" at bounding box center [401, 227] width 300 height 21
copy span "[PERSON_NAME]"
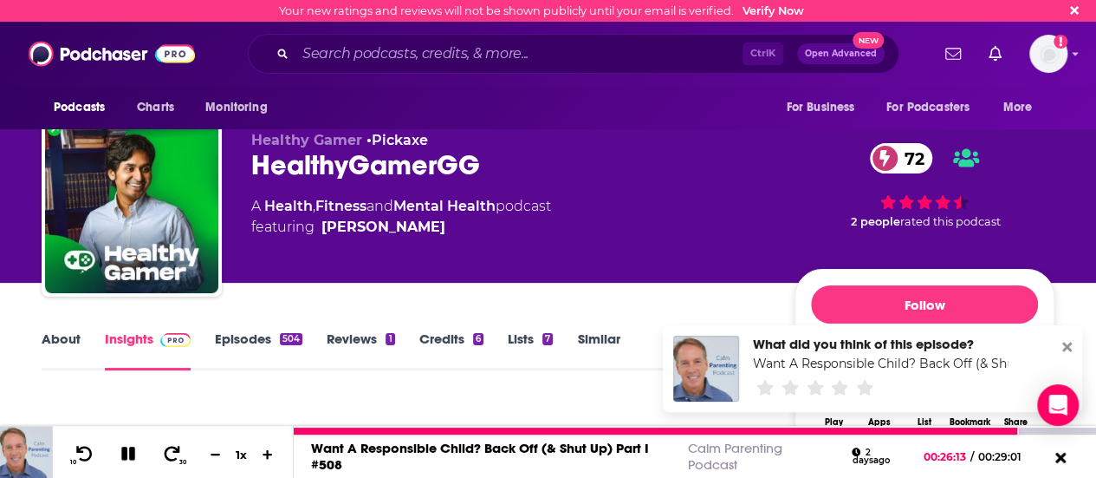
click at [453, 446] on link "Want A Responsible Child? Back Off (& Shut Up) Part I #508" at bounding box center [480, 455] width 338 height 33
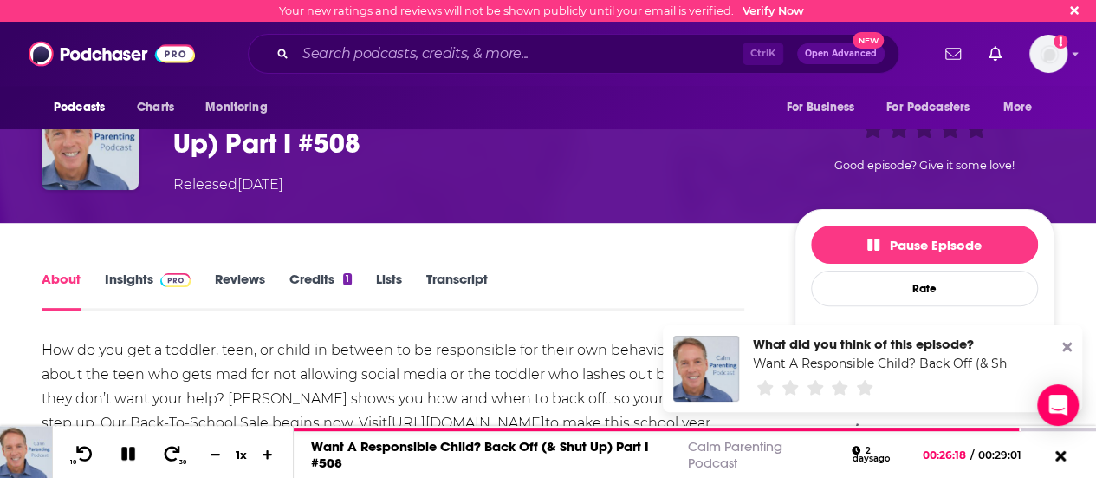
scroll to position [87, 0]
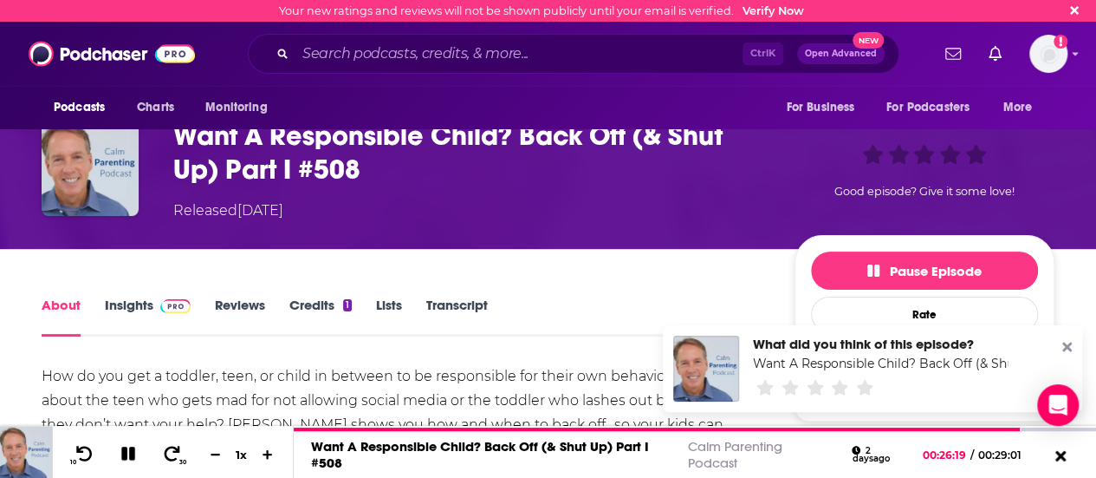
click at [146, 302] on link "Insights" at bounding box center [148, 316] width 86 height 40
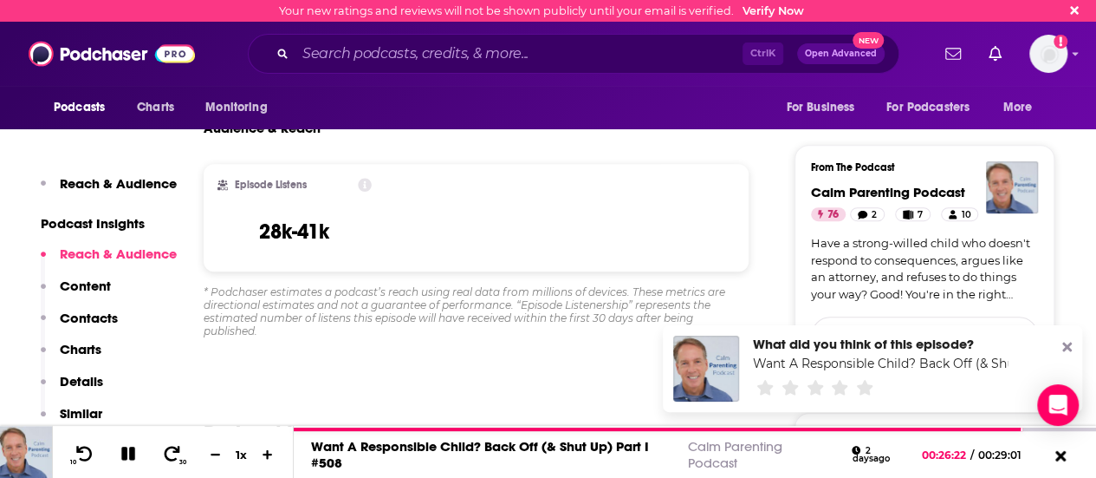
scroll to position [693, 0]
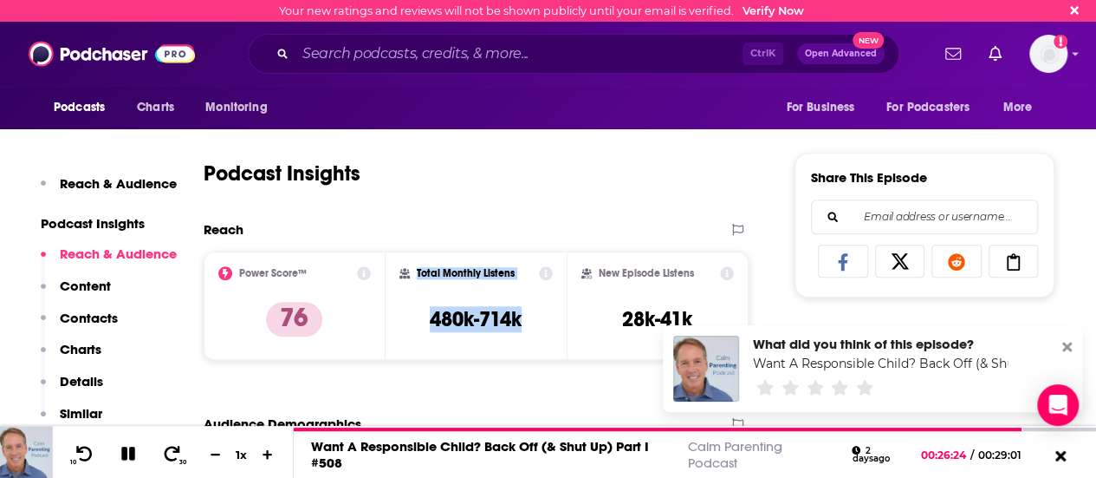
drag, startPoint x: 419, startPoint y: 267, endPoint x: 509, endPoint y: 313, distance: 101.2
click at [543, 324] on div "Total Monthly Listens 480k-714k" at bounding box center [477, 306] width 154 height 80
drag, startPoint x: 475, startPoint y: 306, endPoint x: 533, endPoint y: 315, distance: 58.7
click at [533, 315] on div "Total Monthly Listens 480k-714k" at bounding box center [477, 306] width 154 height 80
click at [532, 315] on div "Total Monthly Listens 480k-714k" at bounding box center [477, 306] width 154 height 80
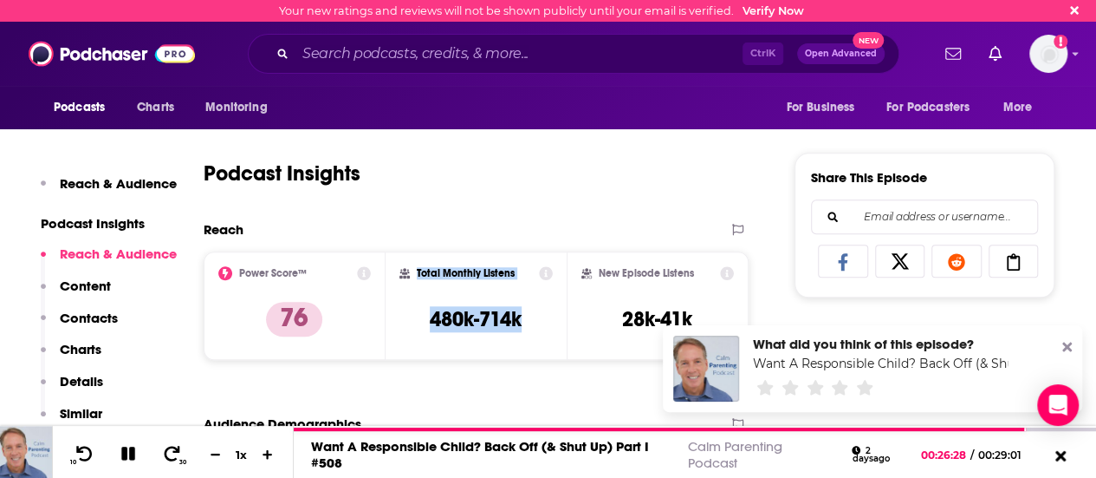
drag, startPoint x: 417, startPoint y: 268, endPoint x: 533, endPoint y: 318, distance: 126.6
click at [533, 318] on div "Total Monthly Listens 480k-714k" at bounding box center [477, 306] width 154 height 80
copy div "Total Monthly Listens 480k-714k"
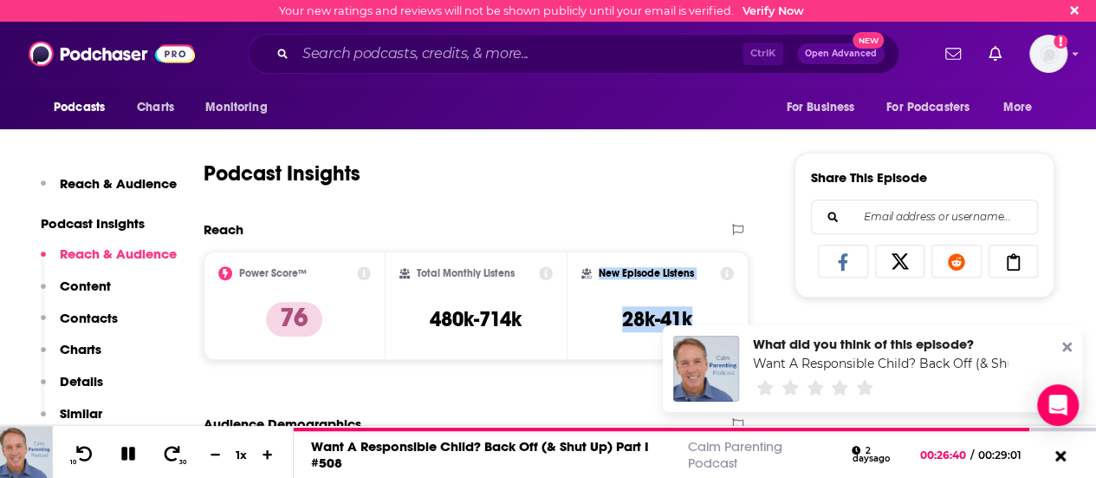
drag, startPoint x: 602, startPoint y: 271, endPoint x: 698, endPoint y: 316, distance: 106.2
click at [698, 316] on div "New Episode Listens 28k-41k" at bounding box center [658, 306] width 153 height 80
copy div "New Episode Listens 28k-41k"
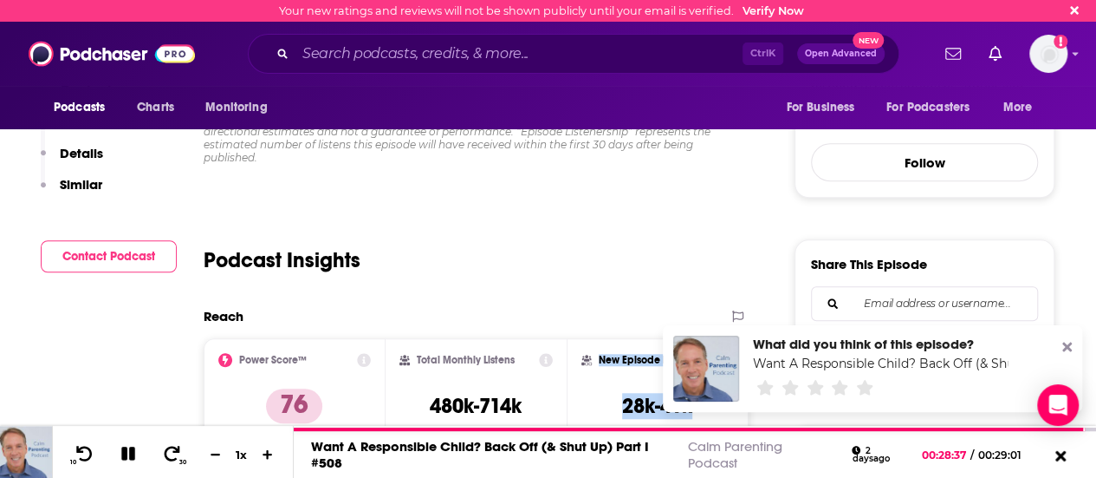
scroll to position [0, 0]
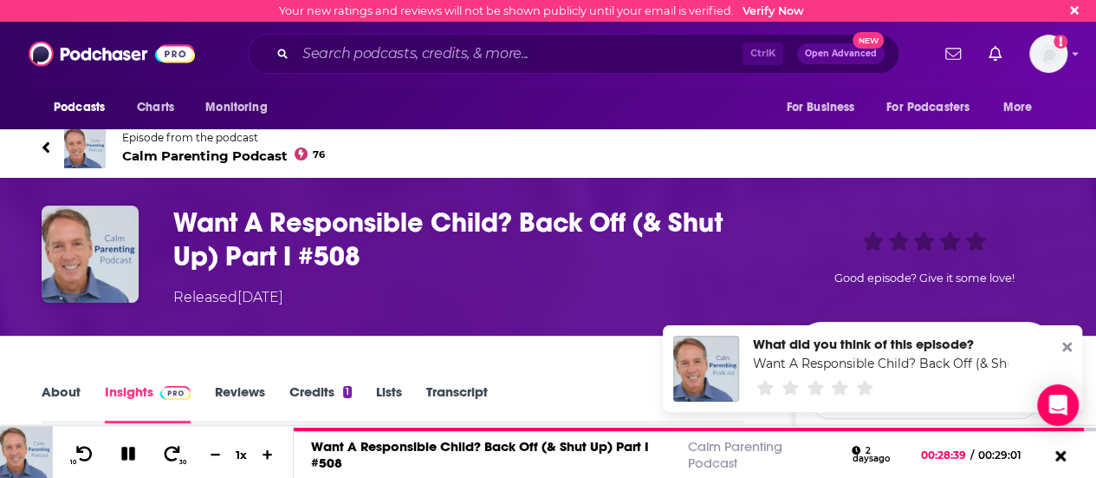
click at [45, 146] on icon at bounding box center [45, 146] width 7 height 11
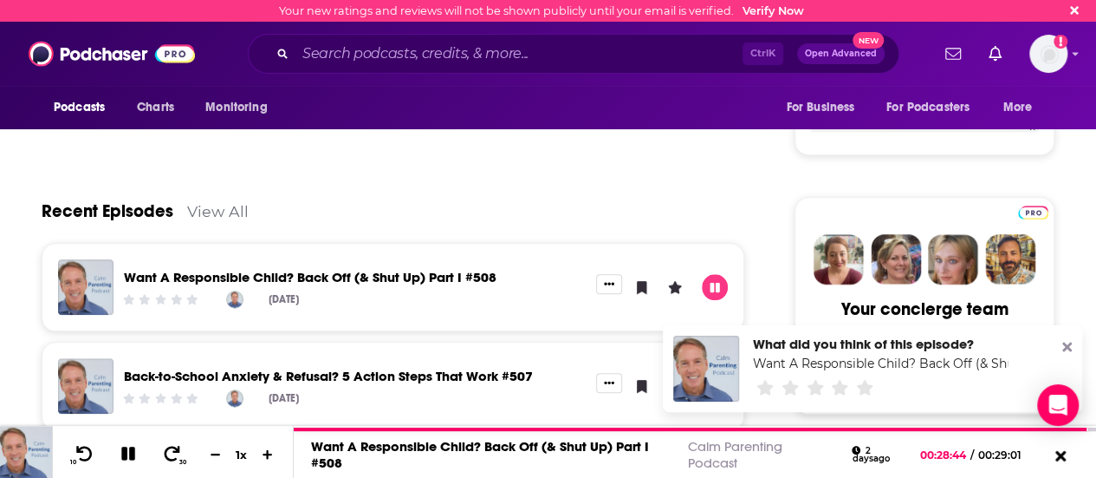
scroll to position [693, 0]
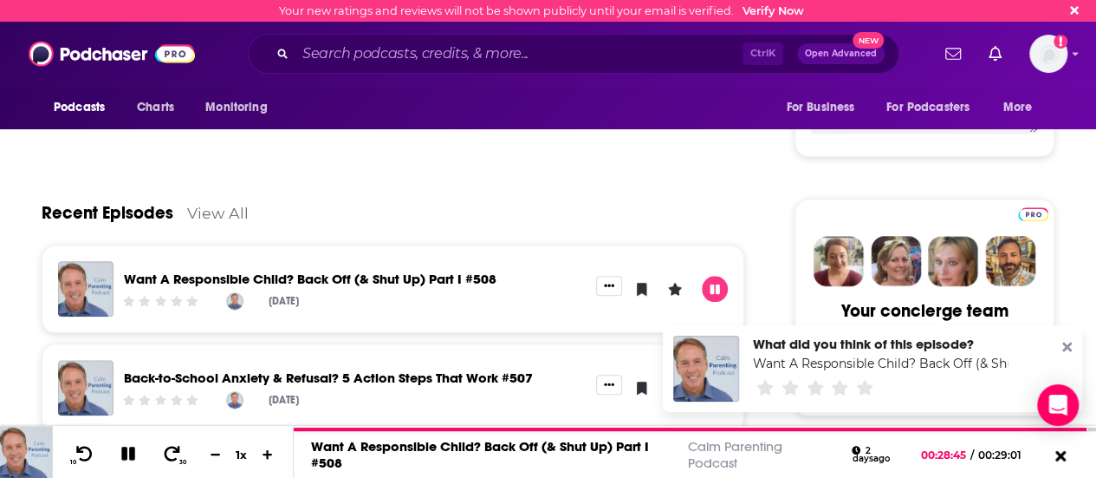
click at [218, 207] on link "View All" at bounding box center [218, 213] width 62 height 18
click at [1068, 344] on icon at bounding box center [1068, 347] width 10 height 10
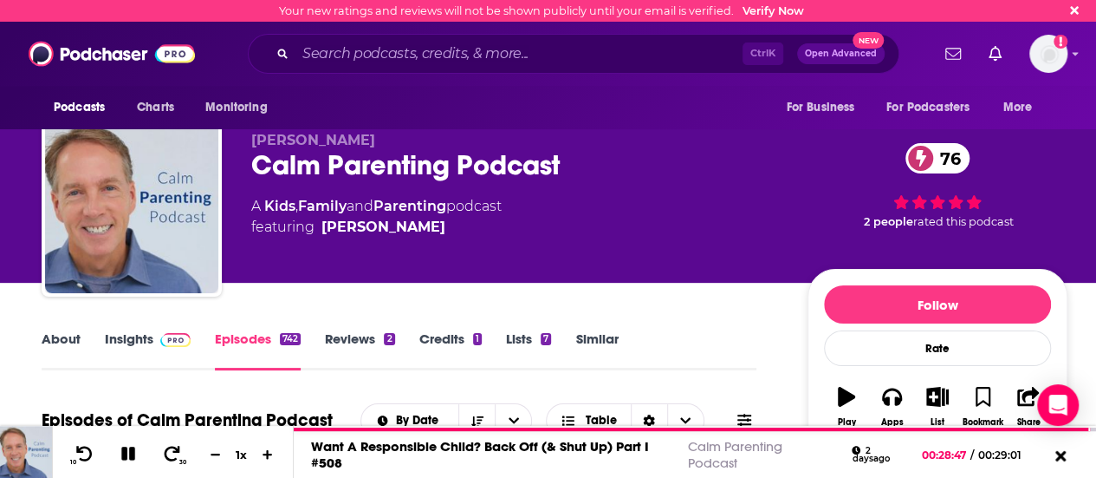
click at [116, 452] on button at bounding box center [129, 455] width 30 height 22
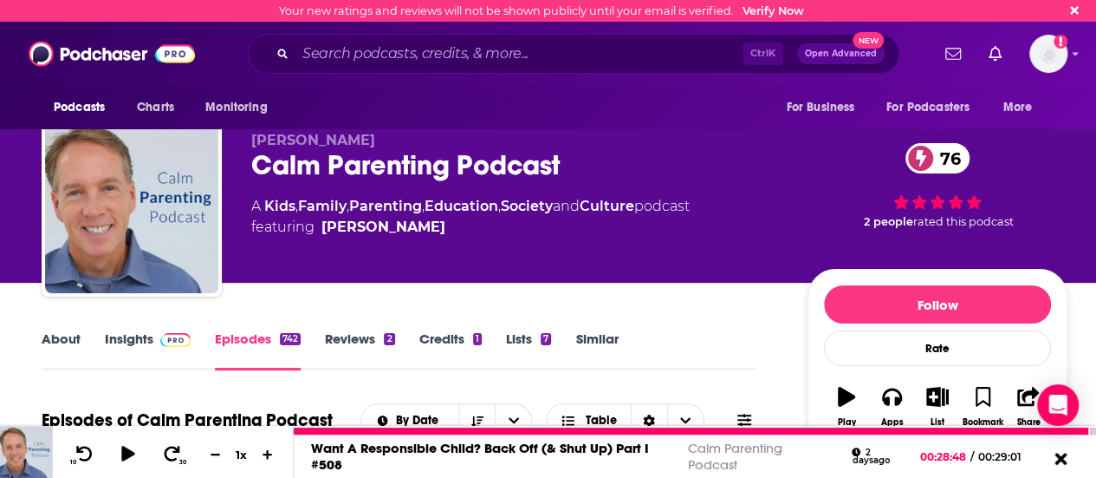
click at [1063, 452] on icon at bounding box center [1061, 457] width 22 height 17
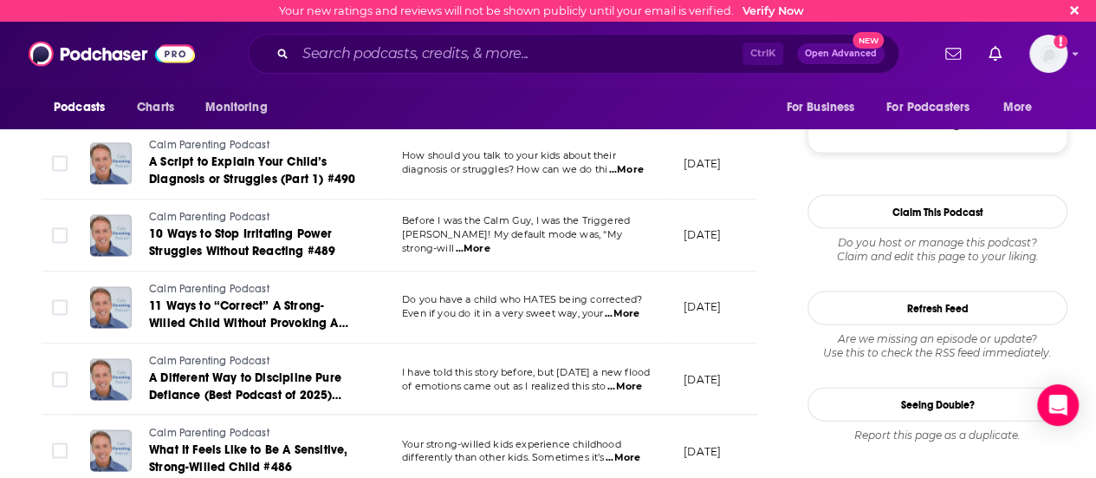
scroll to position [2080, 0]
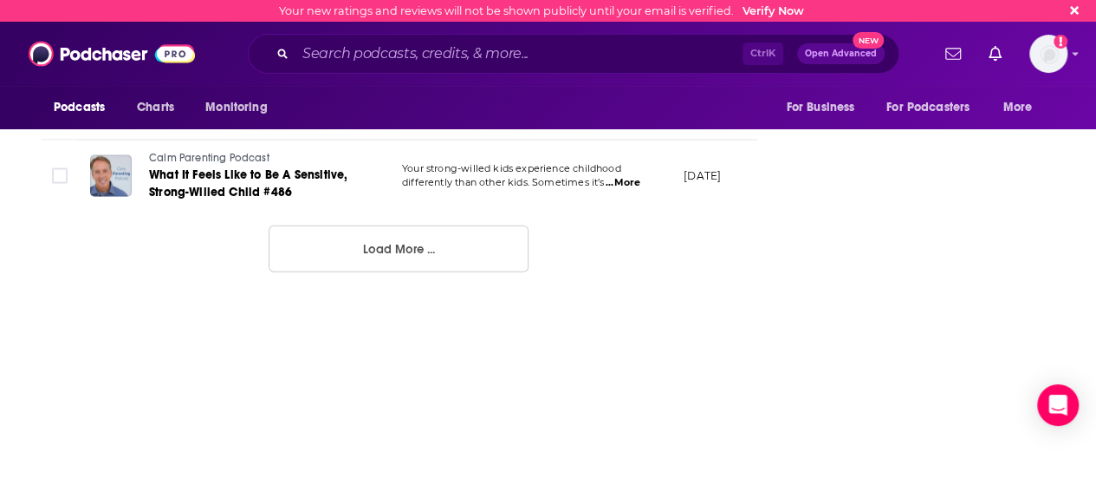
click at [431, 258] on button "Load More ..." at bounding box center [399, 248] width 260 height 47
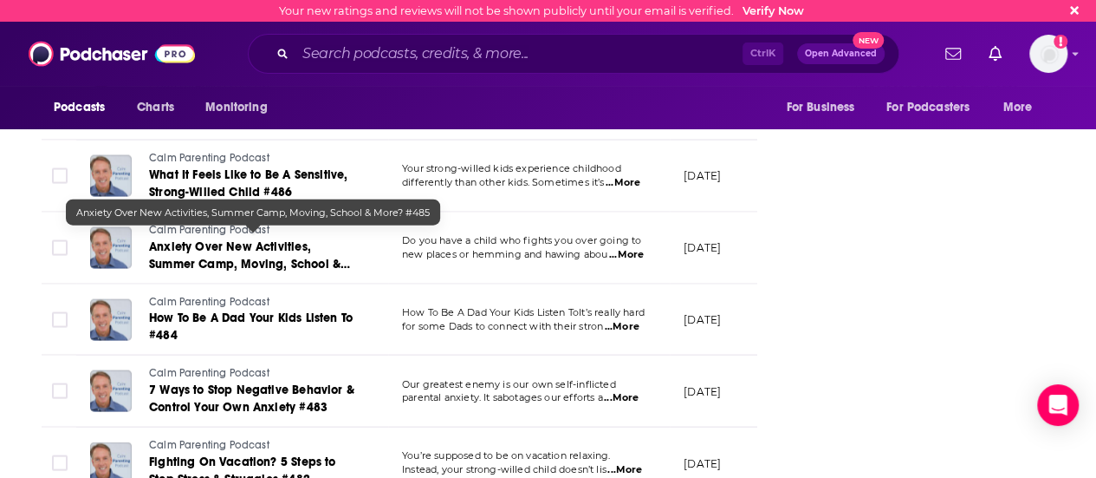
click at [283, 244] on span "Anxiety Over New Activities, Summer Camp, Moving, School & More? #485" at bounding box center [249, 263] width 201 height 49
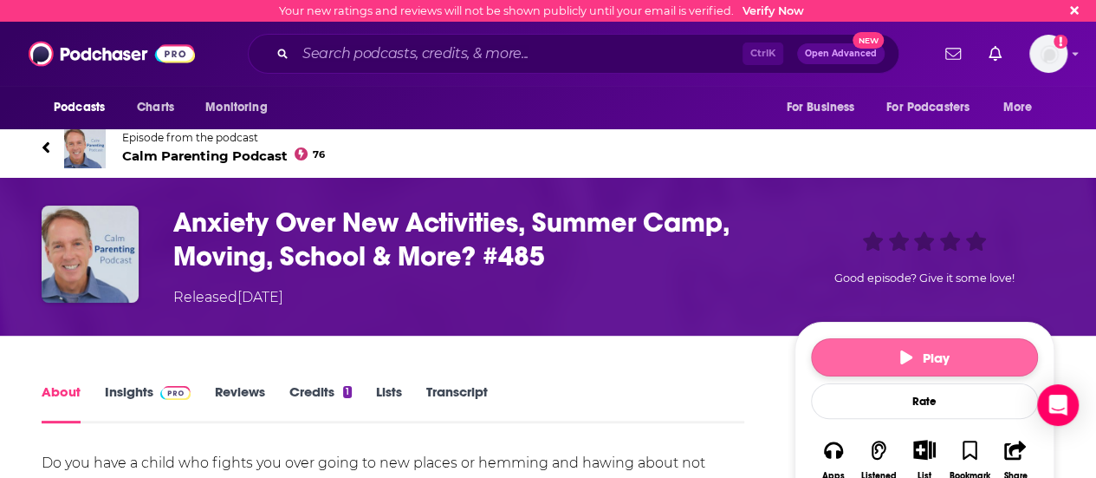
click at [946, 344] on button "Play" at bounding box center [924, 357] width 227 height 38
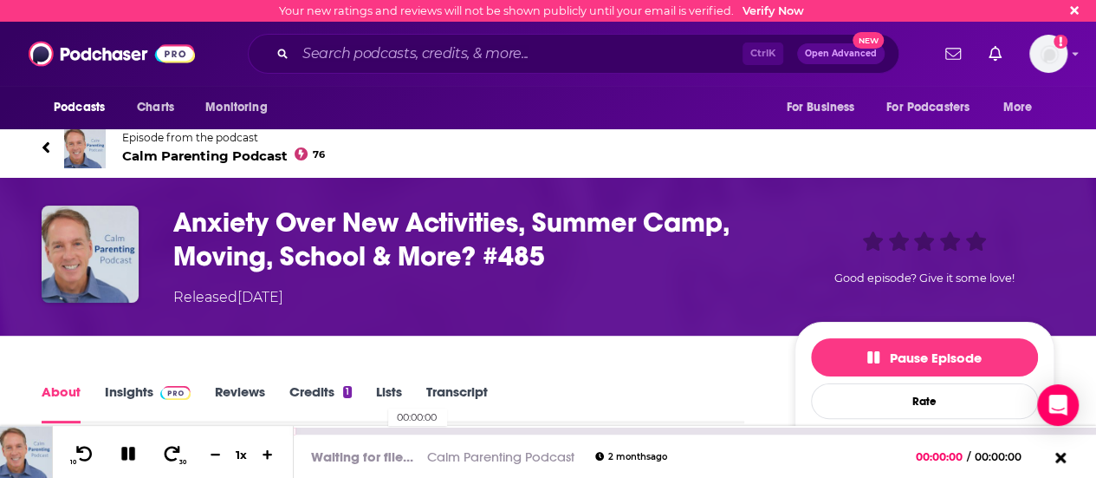
click at [380, 431] on div "00:00:00" at bounding box center [695, 430] width 803 height 7
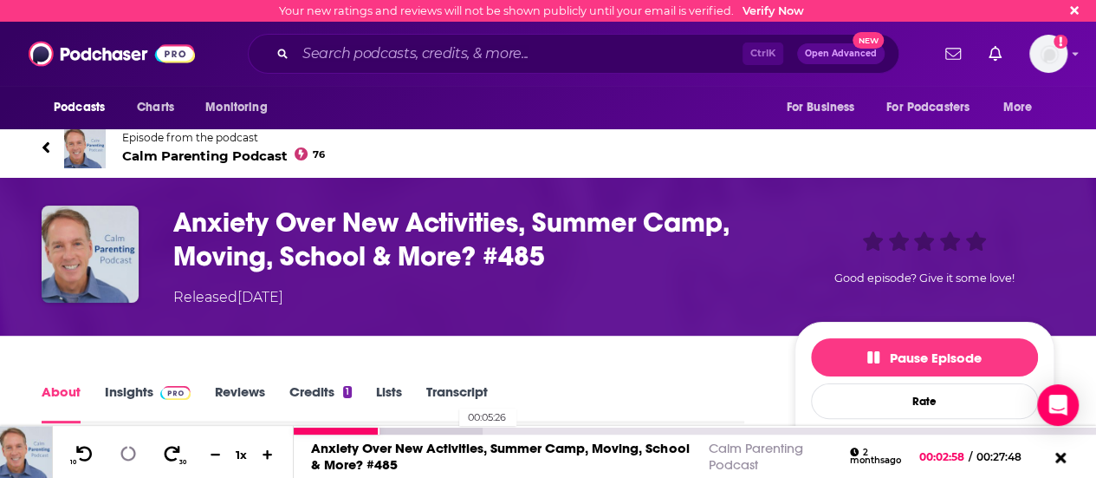
click at [451, 433] on div at bounding box center [388, 430] width 188 height 7
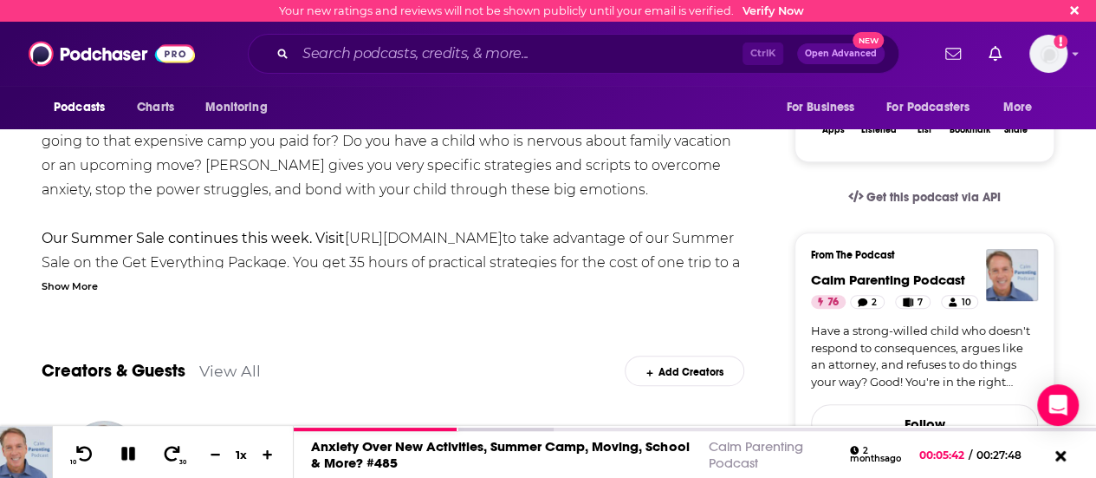
scroll to position [347, 0]
click at [80, 287] on div "Show More" at bounding box center [70, 284] width 56 height 16
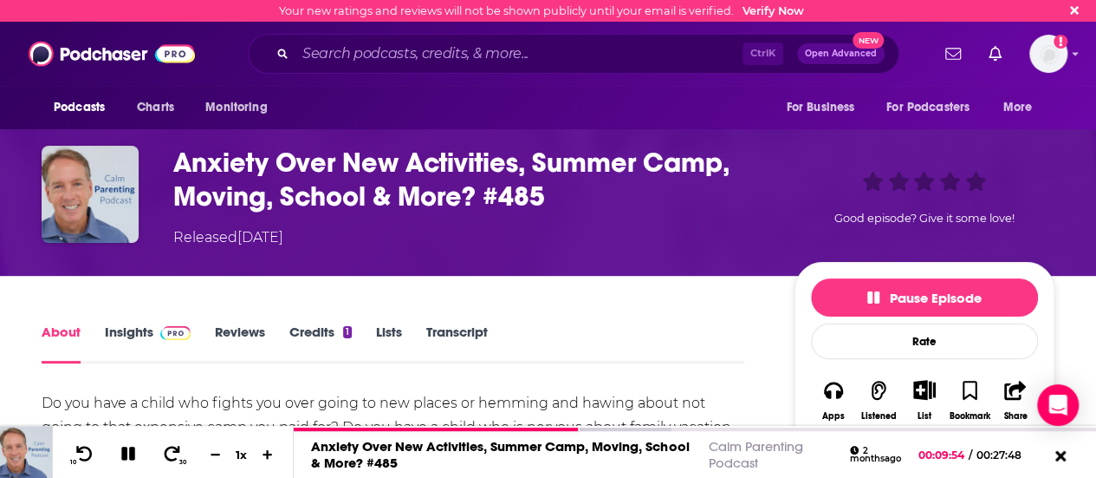
scroll to position [0, 0]
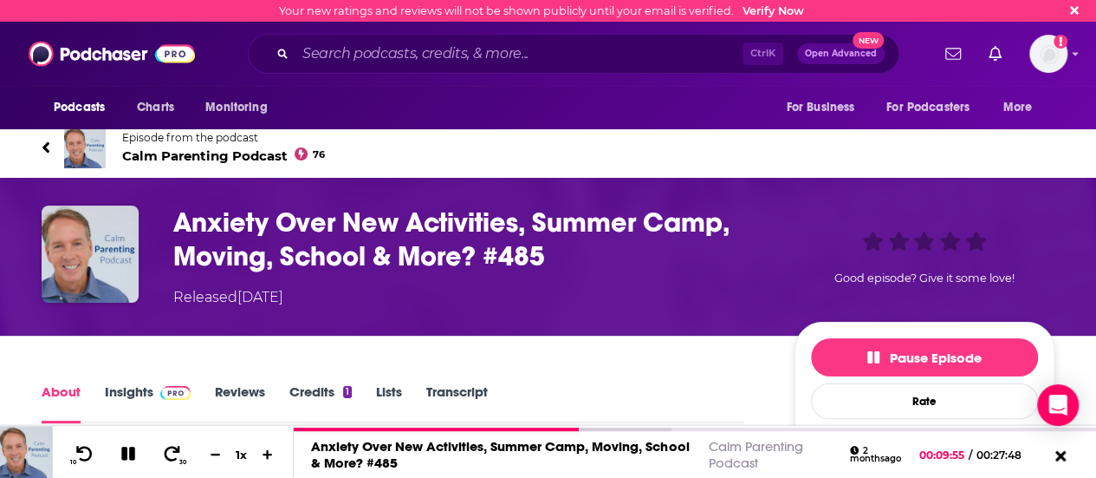
click at [136, 394] on link "Insights" at bounding box center [148, 403] width 86 height 40
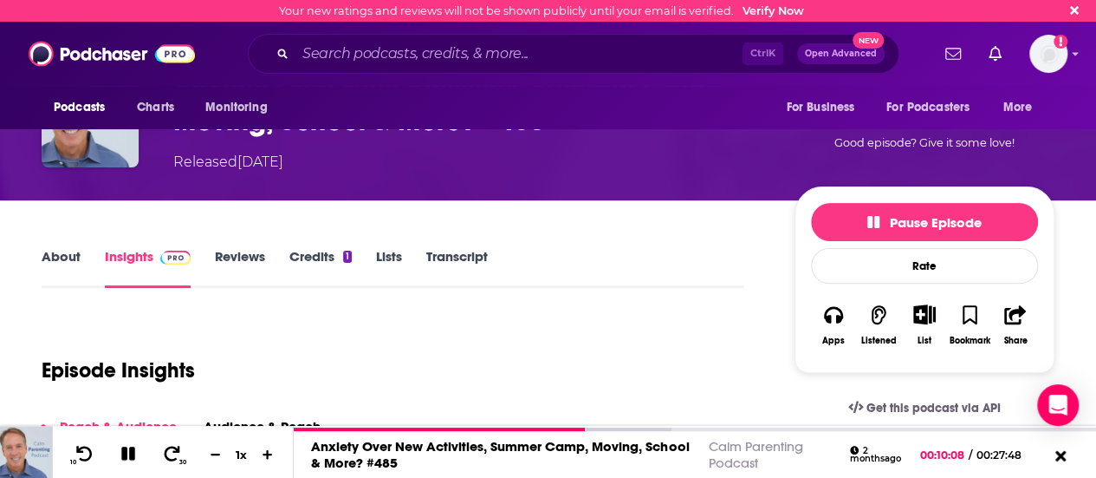
scroll to position [87, 0]
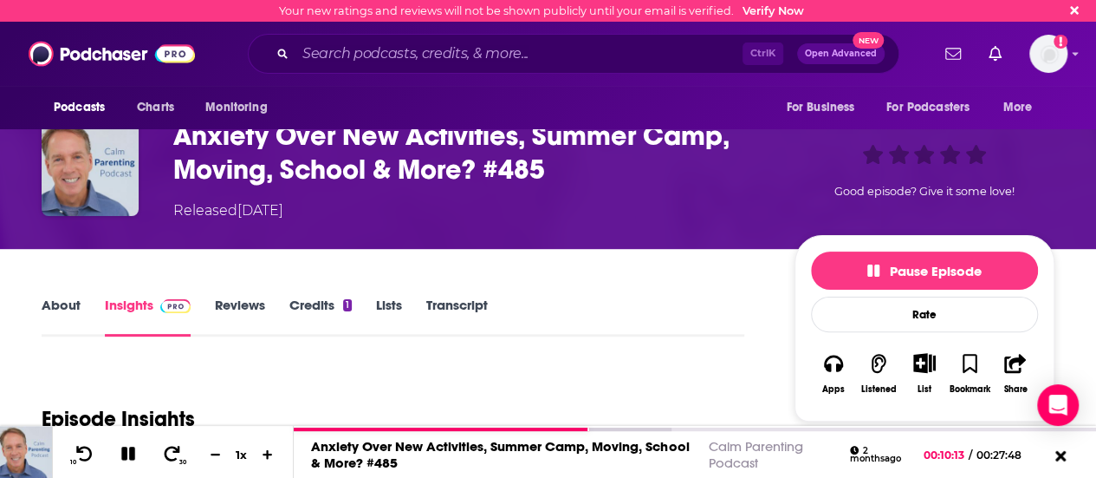
click at [44, 315] on link "About" at bounding box center [61, 316] width 39 height 40
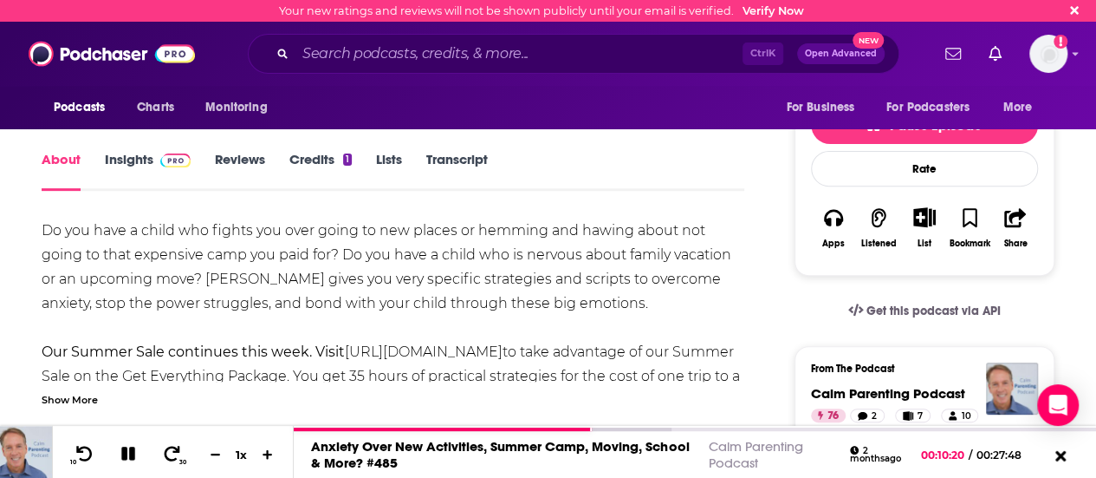
scroll to position [87, 0]
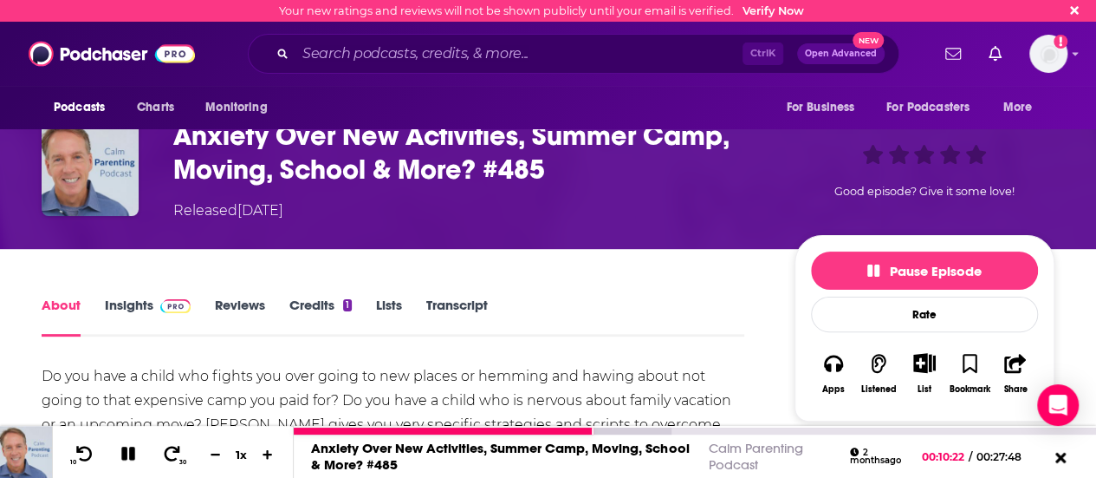
click at [666, 458] on div "Anxiety Over New Activities, Summer Camp, Moving, School & More? #485" at bounding box center [504, 455] width 387 height 33
click at [644, 446] on link "Anxiety Over New Activities, Summer Camp, Moving, School & More? #485" at bounding box center [500, 455] width 378 height 33
click at [628, 441] on link "Anxiety Over New Activities, Summer Camp, Moving, School & More? #485" at bounding box center [500, 455] width 378 height 33
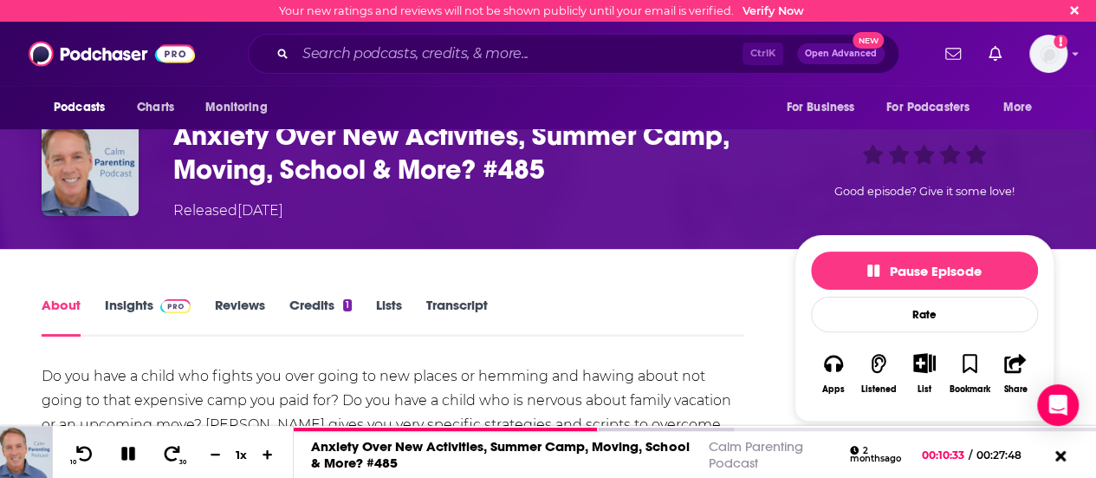
click at [394, 302] on link "Lists" at bounding box center [389, 316] width 26 height 40
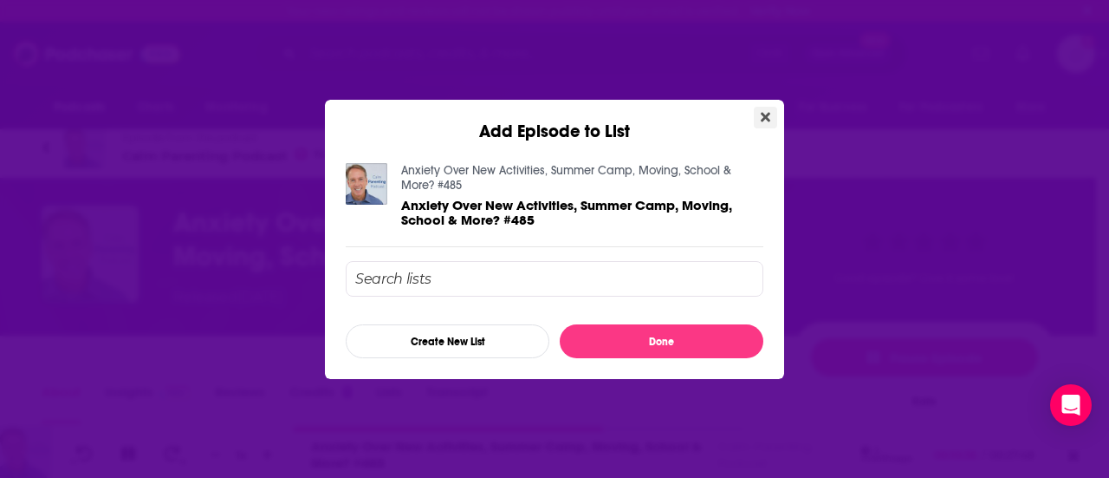
click at [773, 120] on button "Close" at bounding box center [765, 118] width 23 height 22
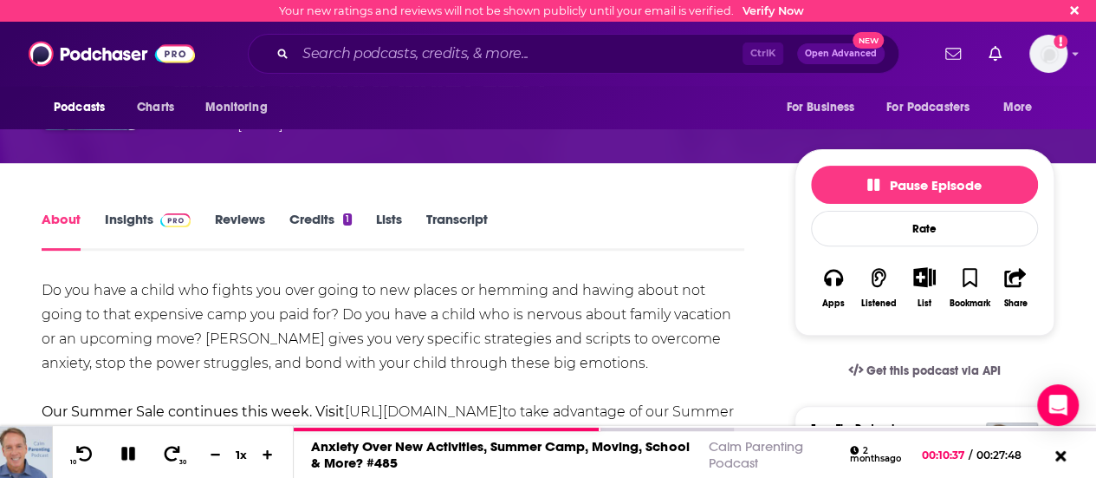
scroll to position [173, 0]
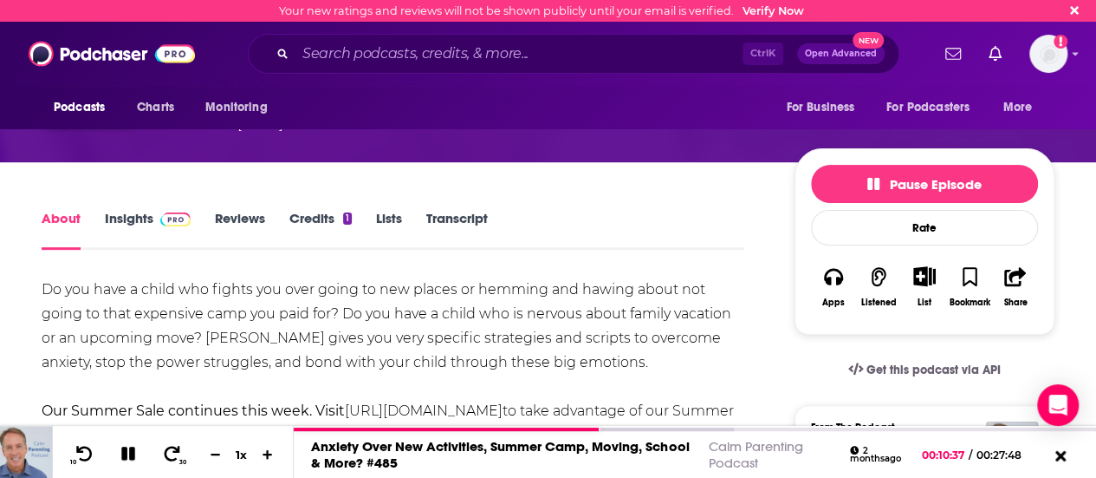
click at [443, 219] on link "Transcript" at bounding box center [457, 230] width 62 height 40
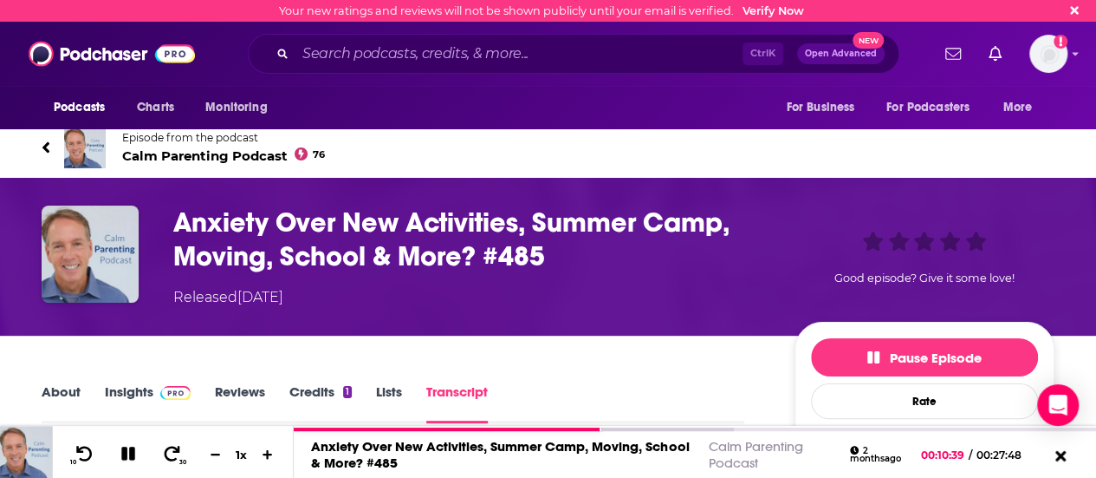
scroll to position [173, 0]
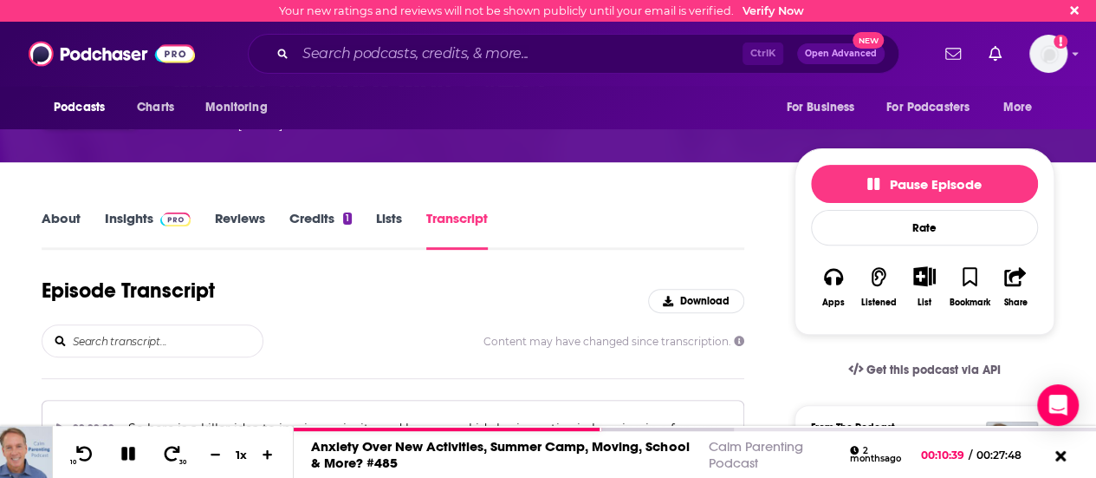
click at [318, 216] on link "Credits 1" at bounding box center [321, 230] width 62 height 40
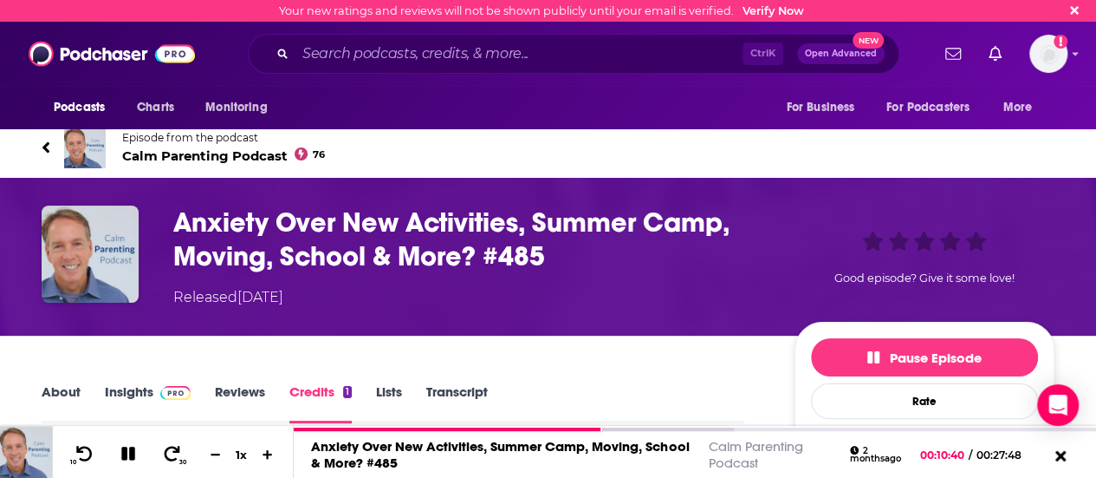
click at [49, 389] on link "About" at bounding box center [61, 403] width 39 height 40
click at [52, 143] on link "Episode from the podcast Calm Parenting Podcast 76" at bounding box center [548, 148] width 1013 height 42
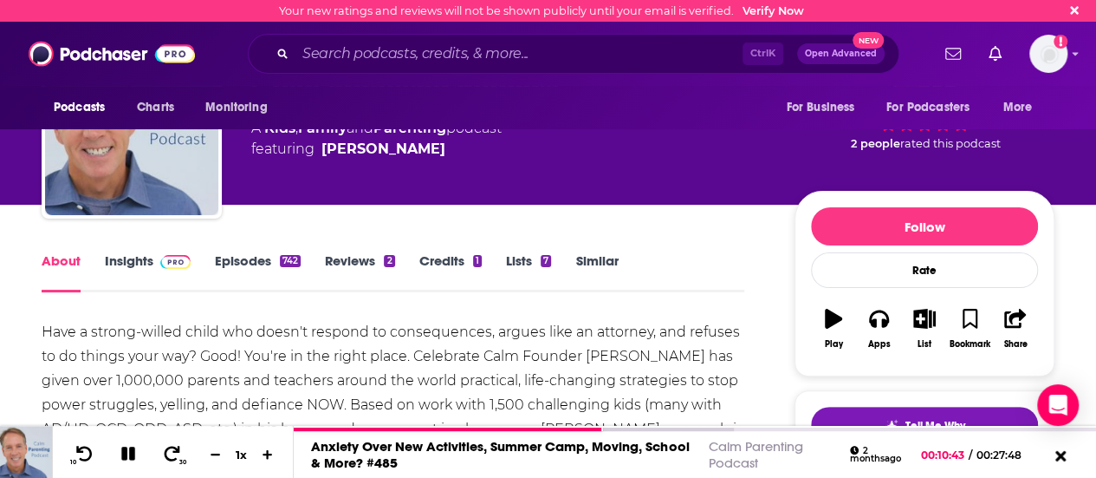
scroll to position [87, 0]
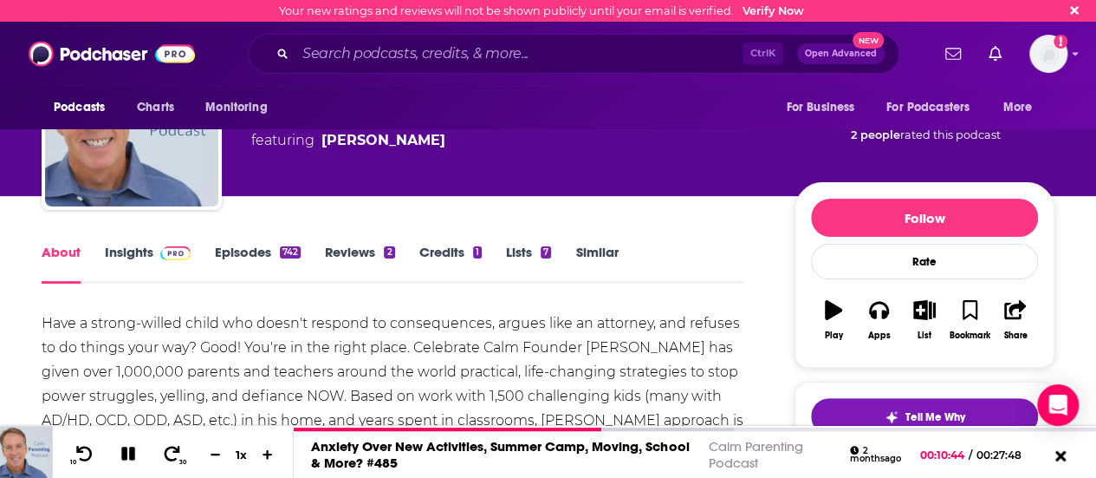
click at [248, 249] on link "Episodes 742" at bounding box center [258, 264] width 86 height 40
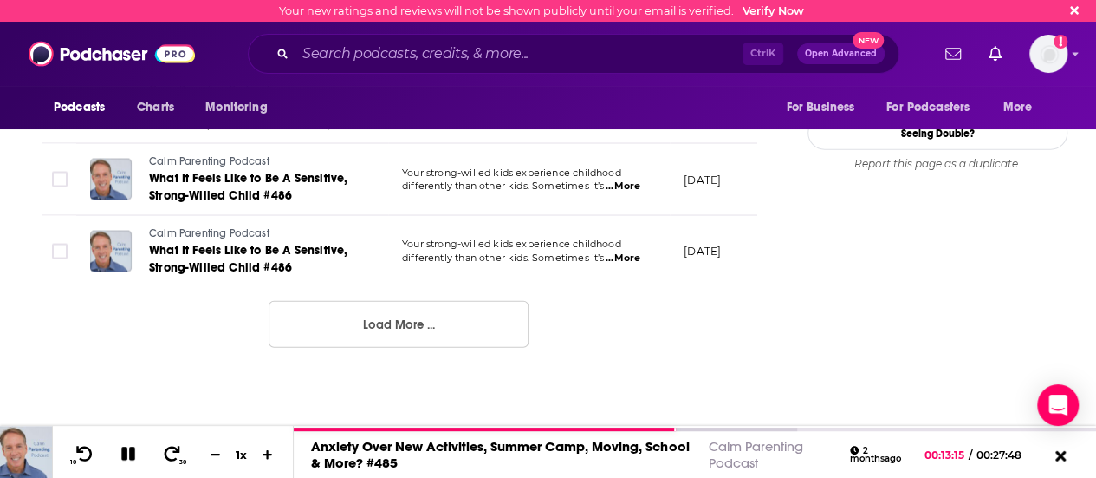
scroll to position [2080, 0]
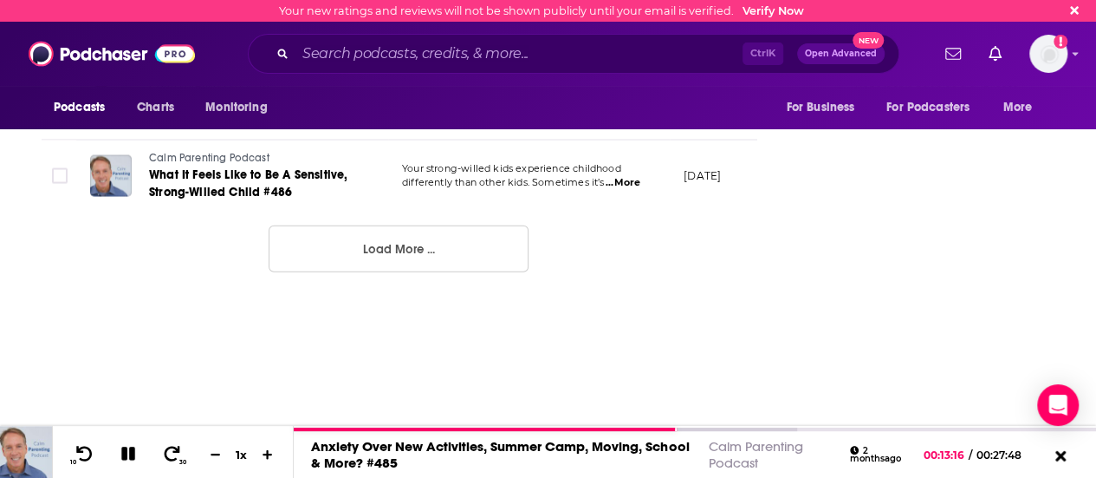
click at [400, 264] on button "Load More ..." at bounding box center [399, 248] width 260 height 47
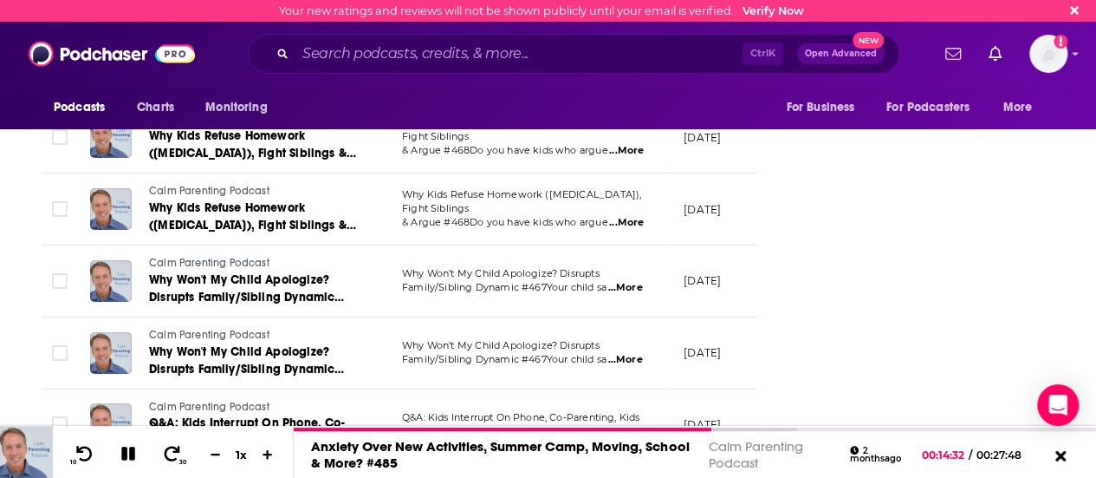
scroll to position [3641, 0]
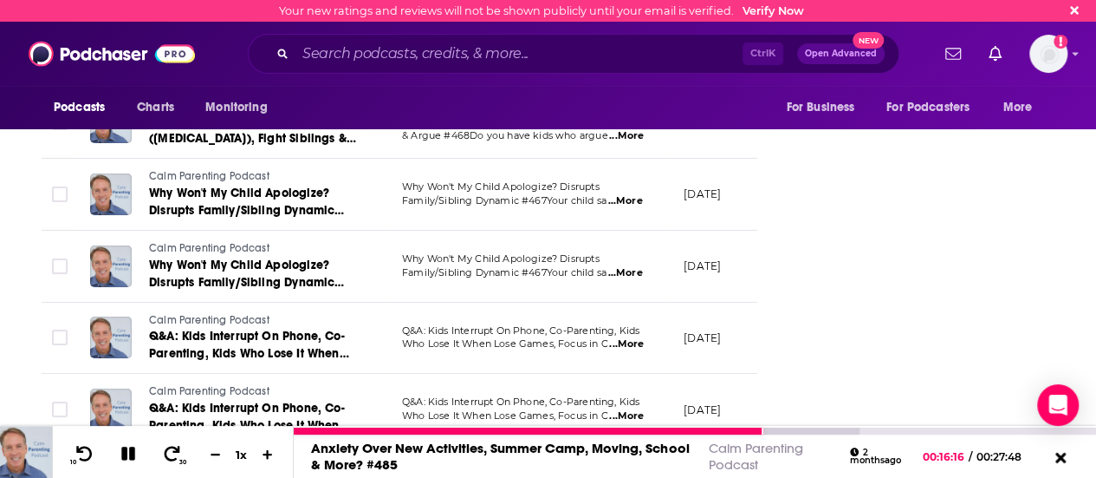
click at [123, 457] on icon at bounding box center [128, 454] width 16 height 16
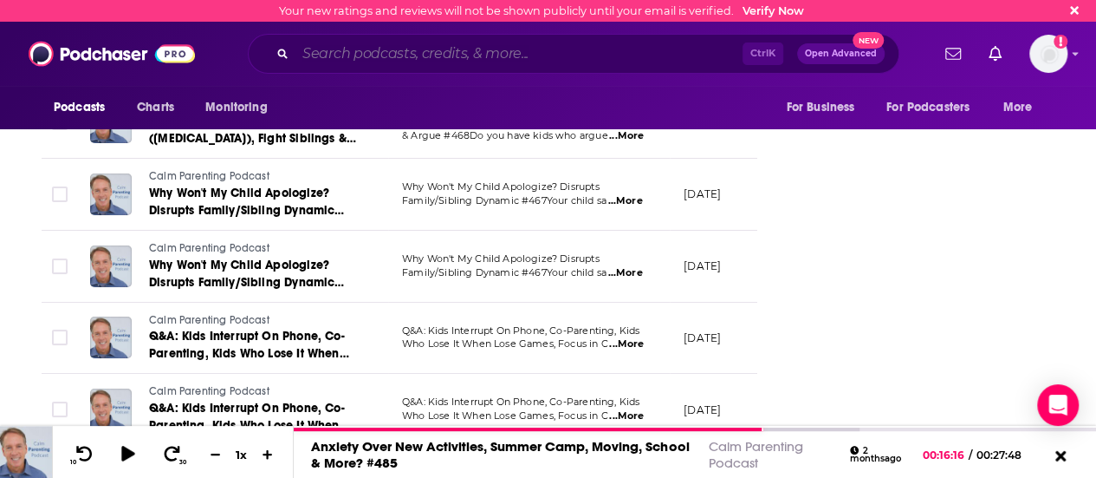
click at [463, 60] on input "Search podcasts, credits, & more..." at bounding box center [519, 54] width 447 height 28
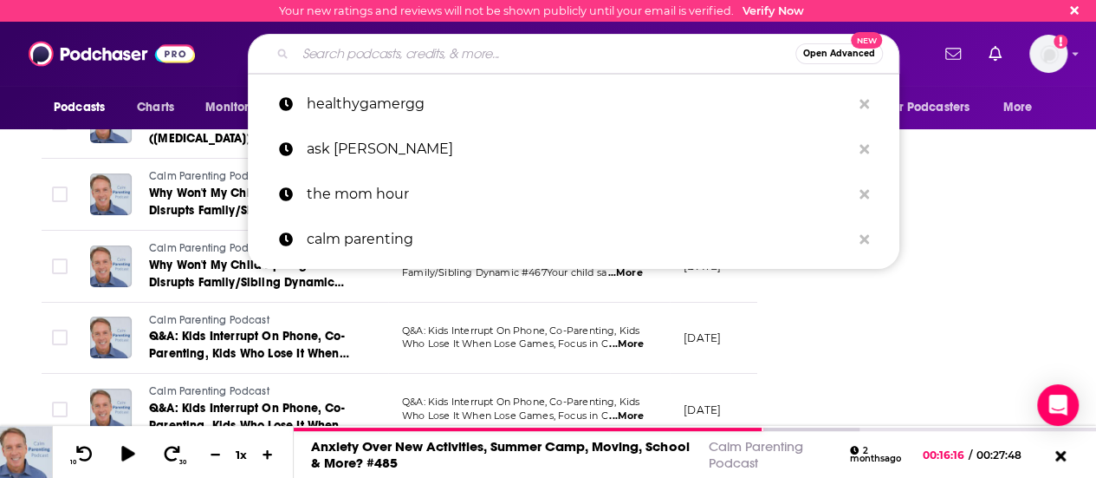
paste input "Ask [PERSON_NAME]: The Psychology of Raising Tweens & Teens"
type input "Ask [PERSON_NAME]: The Psychology of Raising Tweens & Teens"
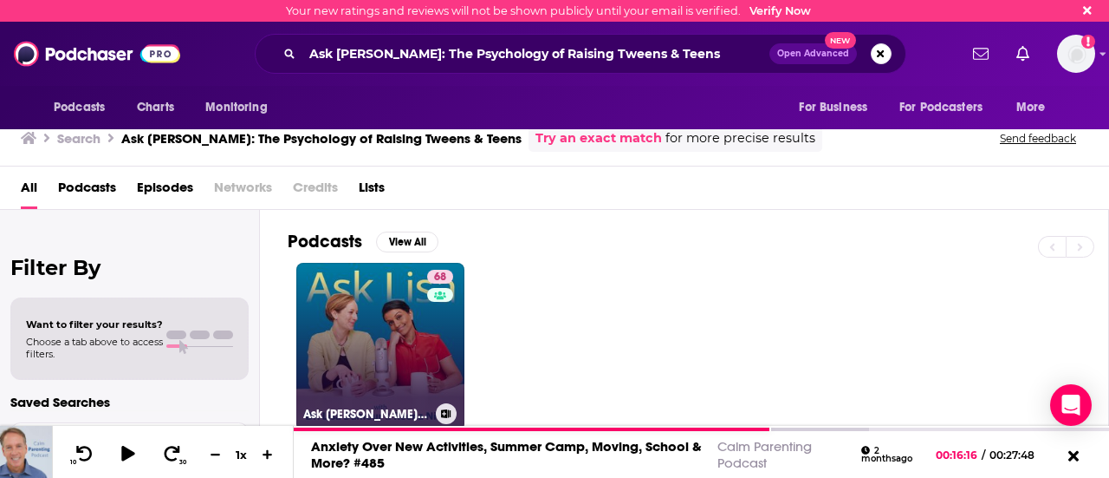
click at [418, 314] on link "68 Ask [PERSON_NAME]: The Psychology of Raising Tweens & Teens" at bounding box center [380, 347] width 168 height 168
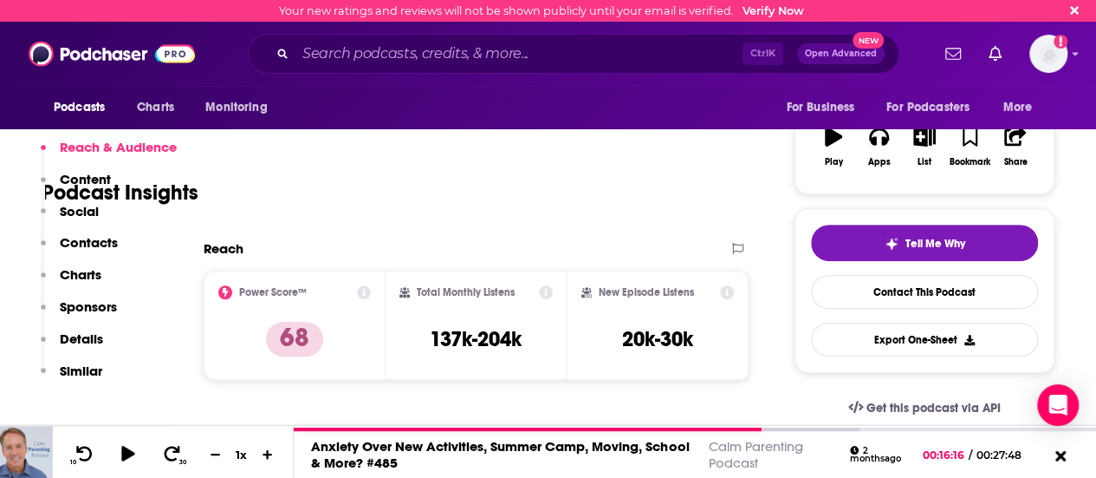
scroll to position [347, 0]
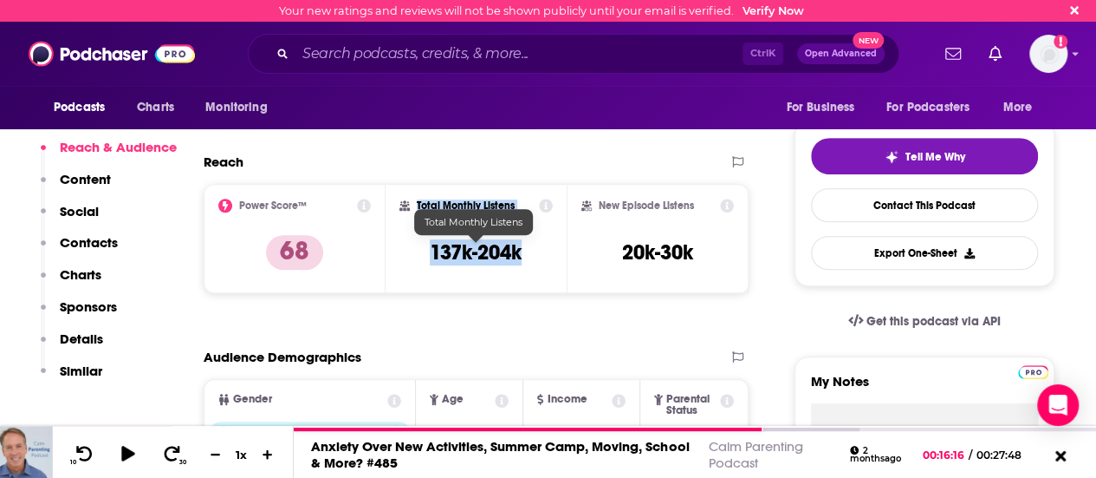
drag, startPoint x: 416, startPoint y: 204, endPoint x: 526, endPoint y: 258, distance: 122.9
click at [526, 258] on div "Total Monthly Listens 137k-204k" at bounding box center [477, 238] width 154 height 80
copy div "Total Monthly Listens 137k-204k"
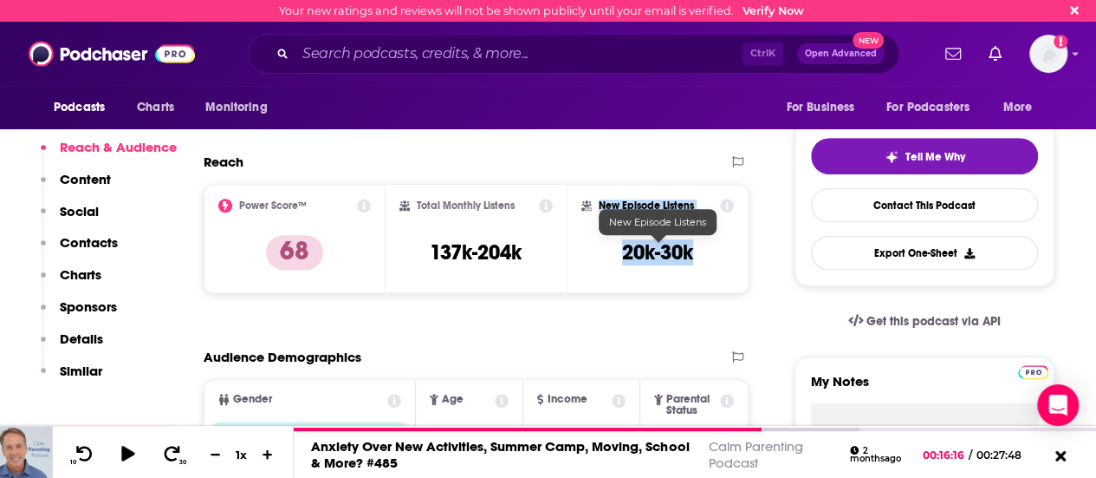
drag, startPoint x: 602, startPoint y: 205, endPoint x: 704, endPoint y: 250, distance: 111.8
click at [704, 250] on div "New Episode Listens 20k-30k" at bounding box center [658, 238] width 153 height 80
copy div "New Episode Listens 20k-30k"
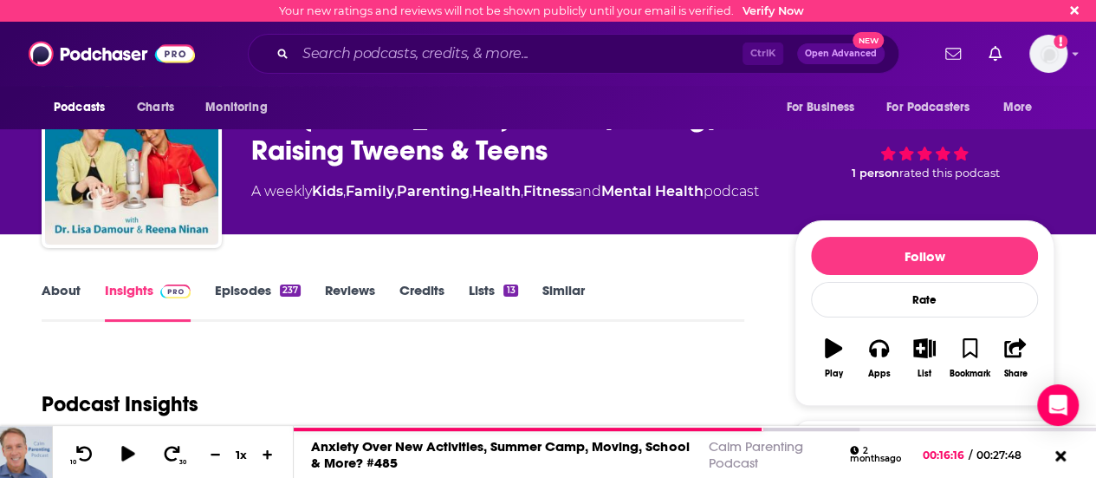
scroll to position [0, 0]
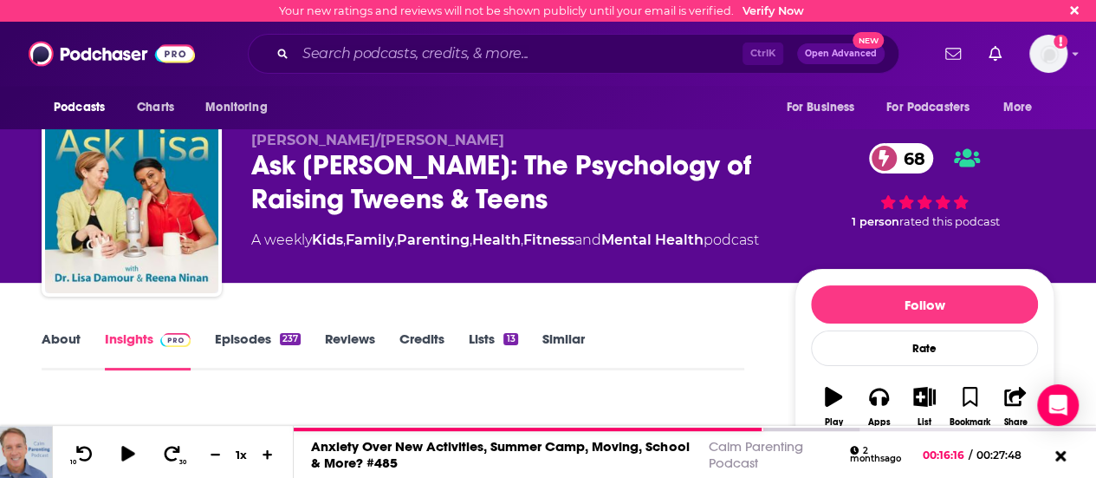
click at [231, 346] on link "Episodes 237" at bounding box center [258, 350] width 86 height 40
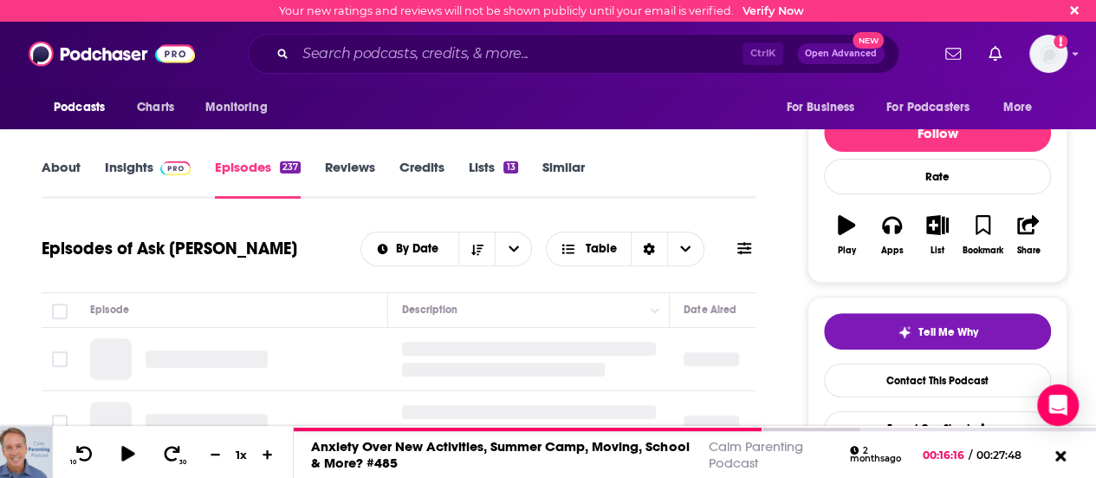
scroll to position [347, 0]
